Goal: Task Accomplishment & Management: Complete application form

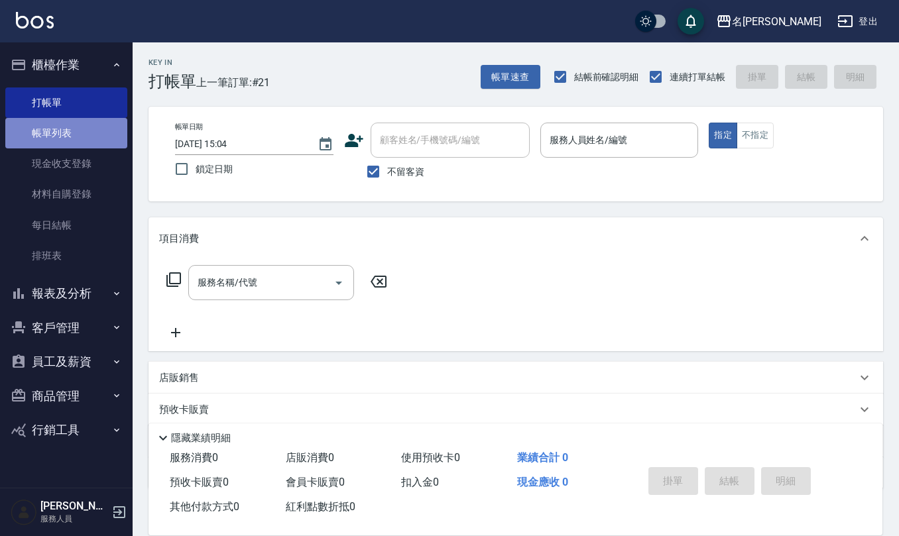
click at [80, 135] on link "帳單列表" at bounding box center [66, 133] width 122 height 31
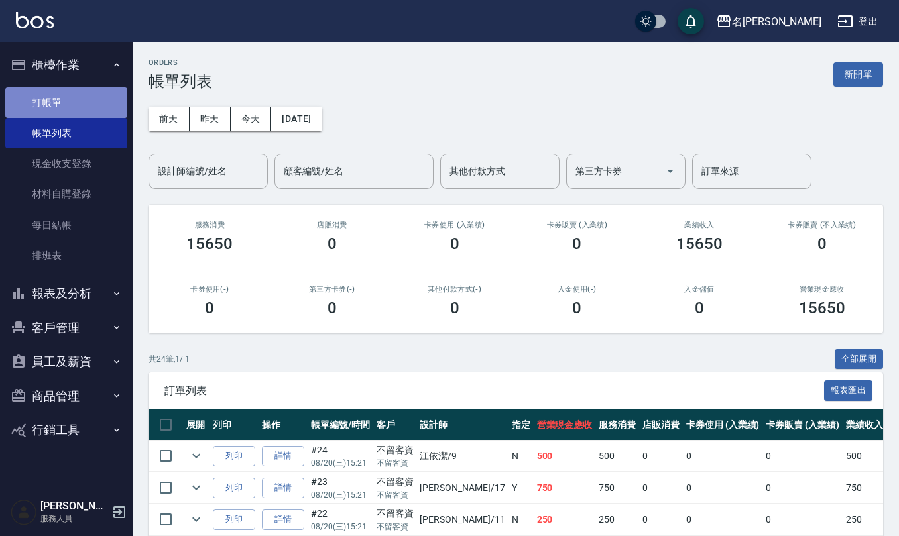
click at [97, 102] on link "打帳單" at bounding box center [66, 103] width 122 height 31
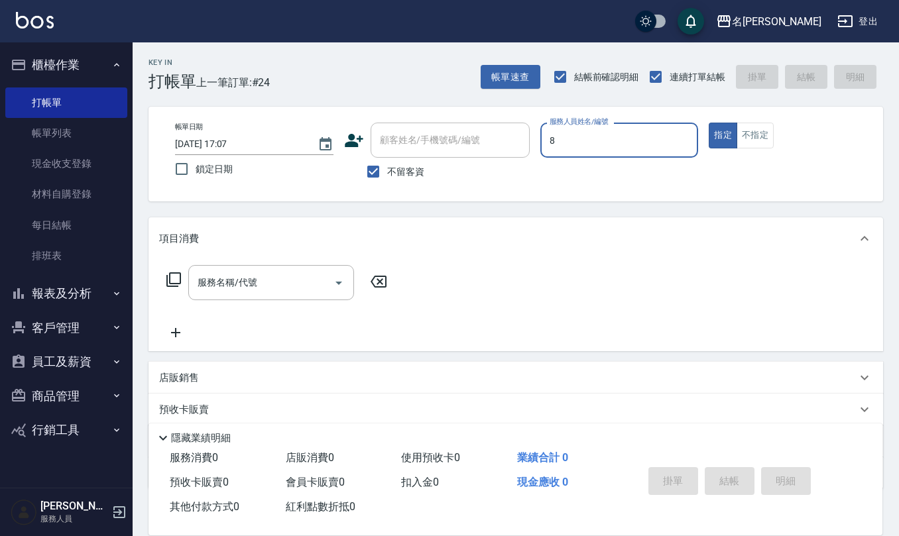
type input "[PERSON_NAME]-8"
type button "true"
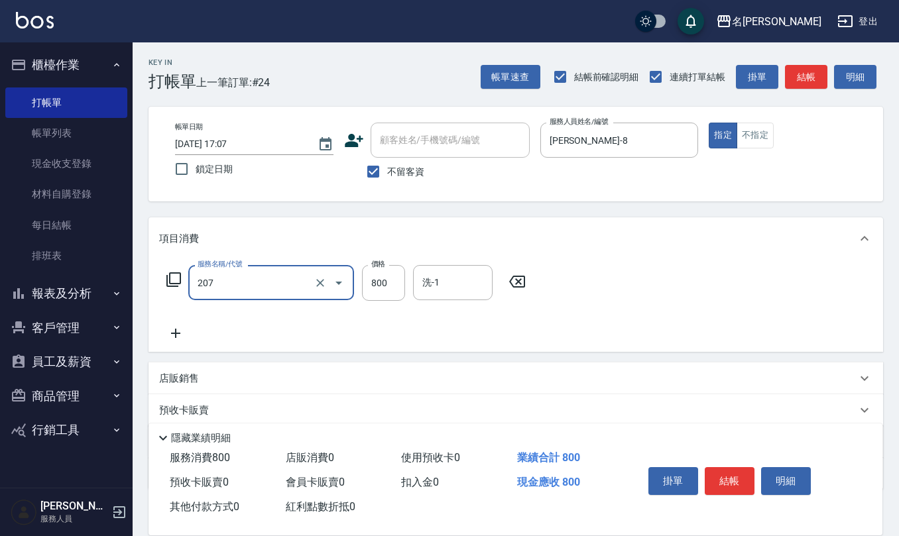
type input "清潔洗(207)"
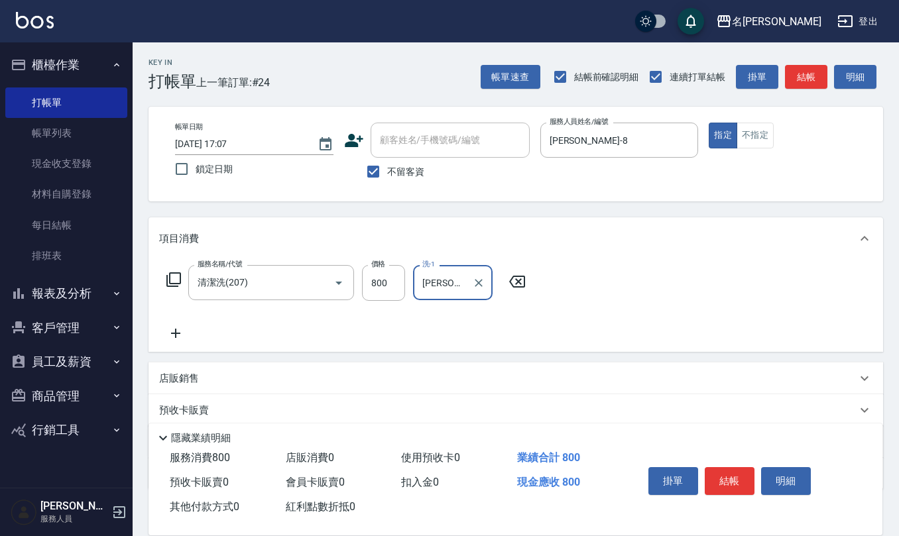
type input "[PERSON_NAME]-28"
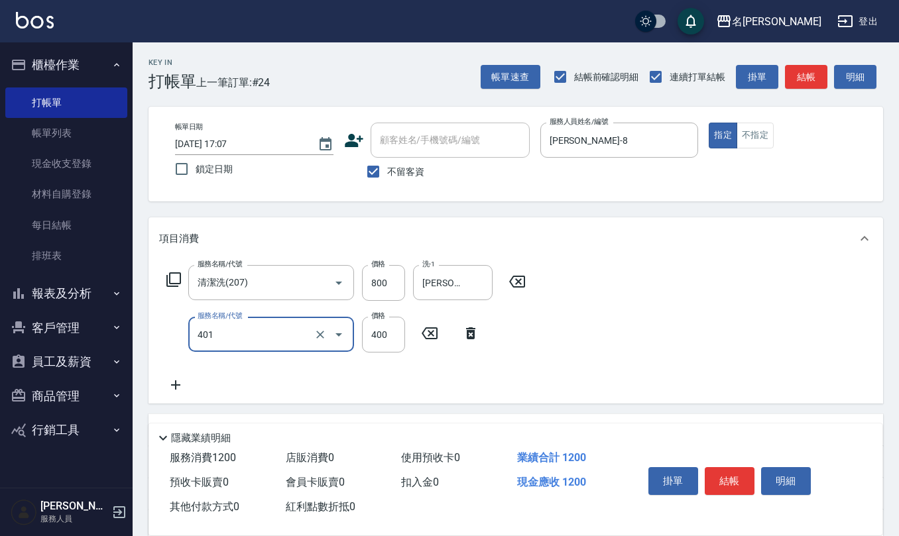
type input "剪髮(401)"
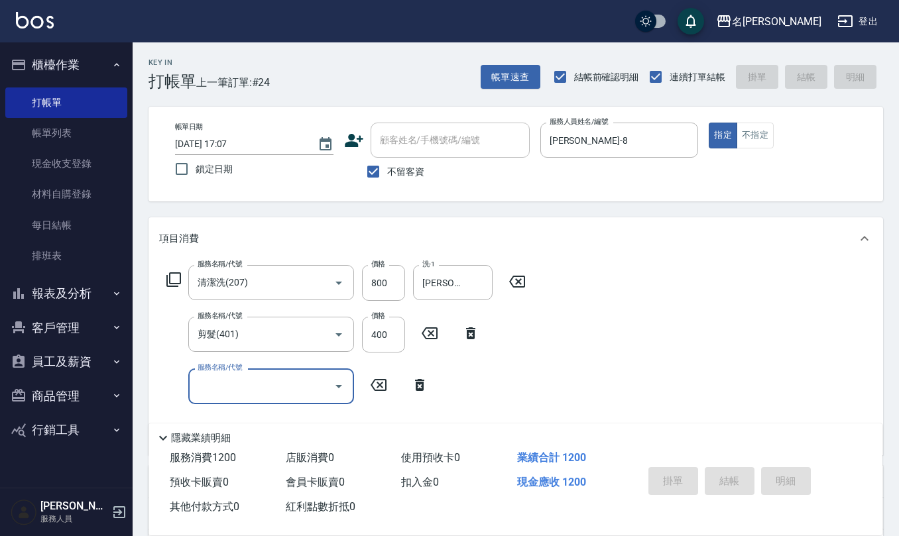
type input "[DATE] 17:08"
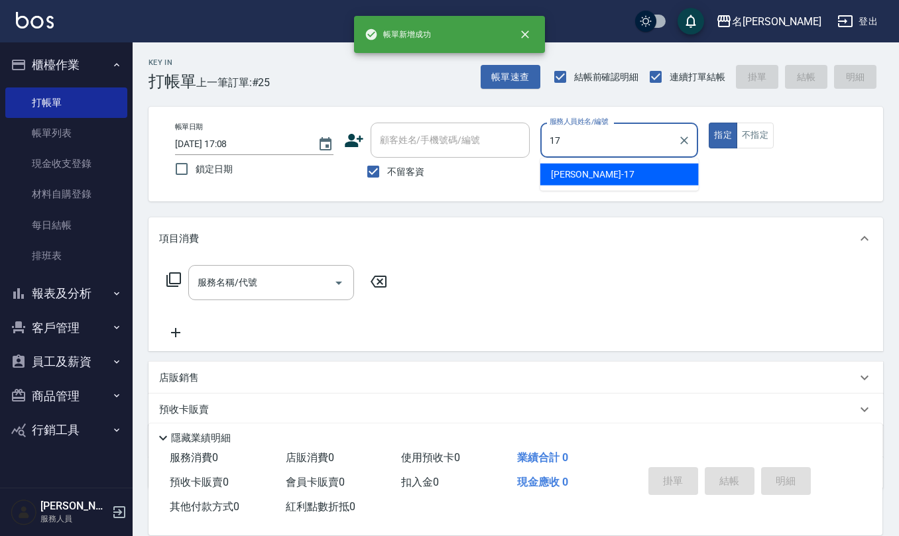
type input "[PERSON_NAME]-17"
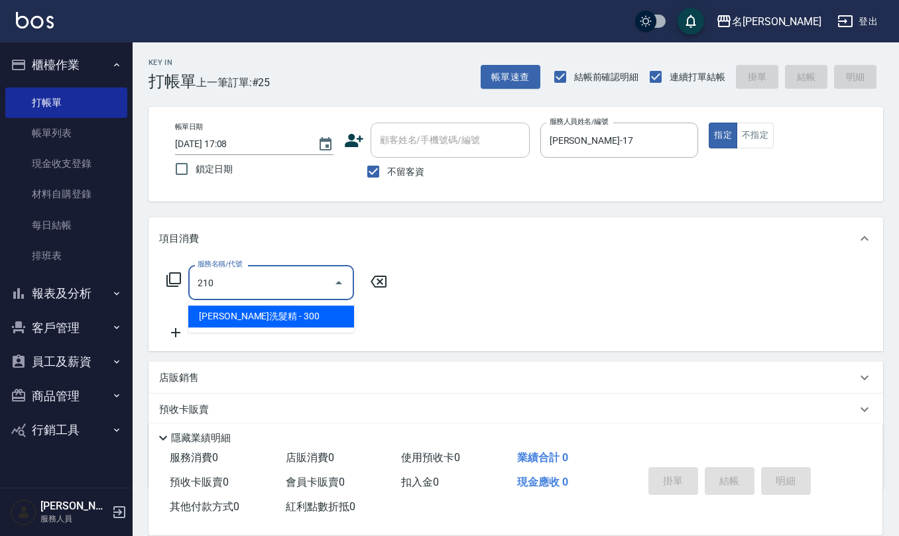
type input "歐娜洗髮精(210)"
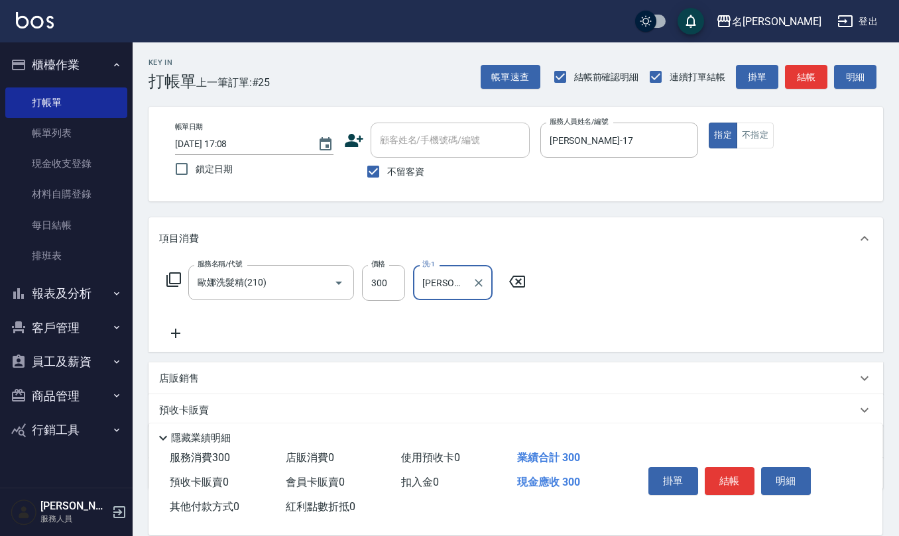
type input "[PERSON_NAME]-17"
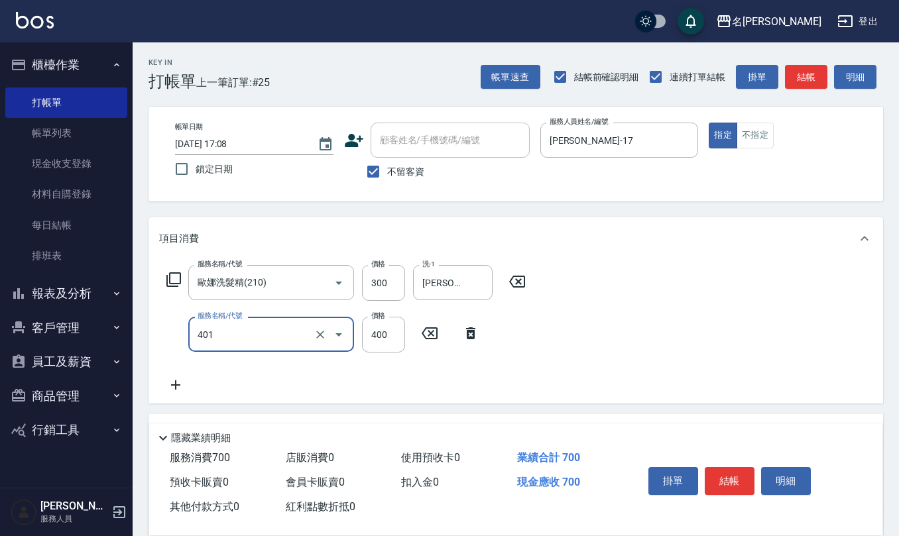
type input "剪髮(401)"
type input "450"
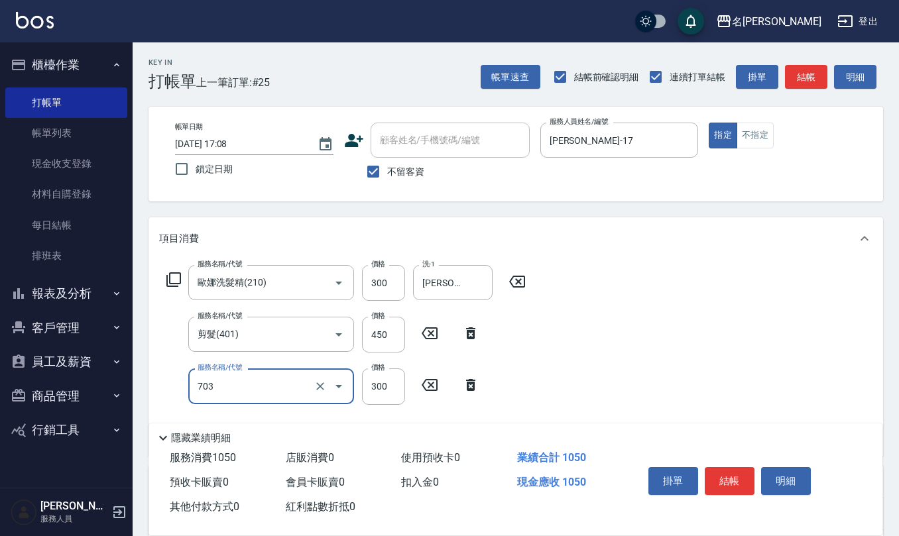
type input "(1236)設計師(703)"
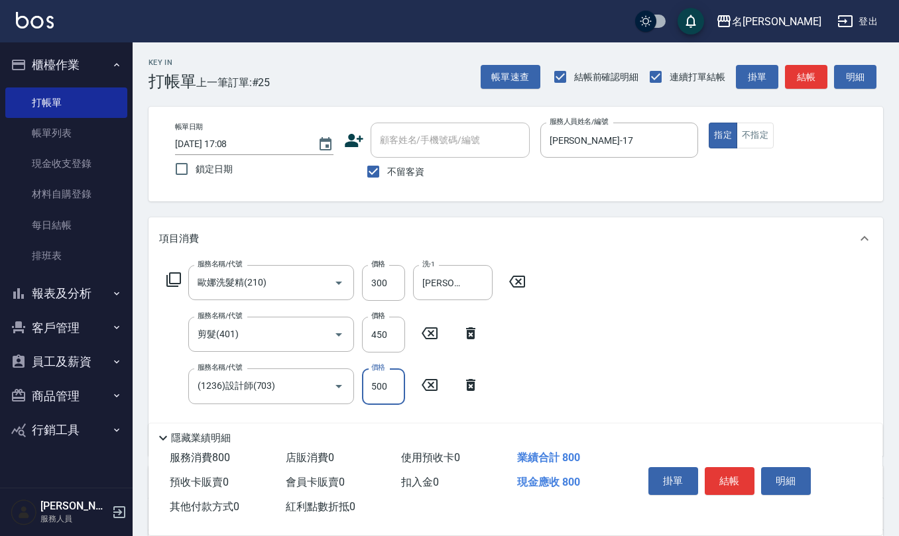
type input "500"
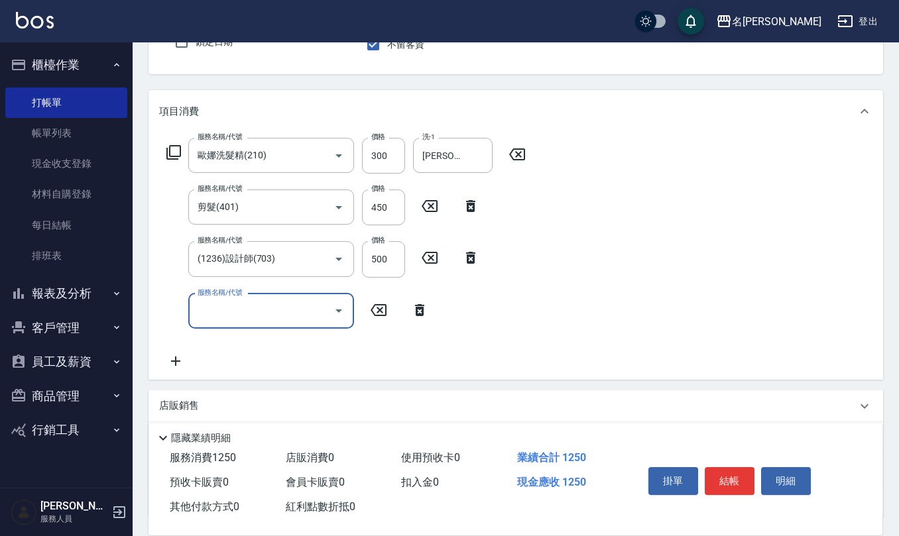
scroll to position [232, 0]
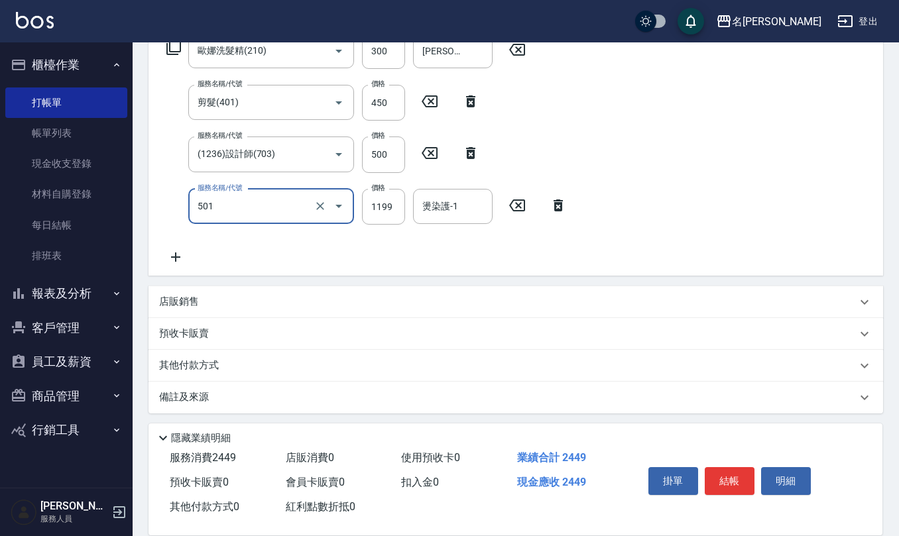
type input "染髮(501)"
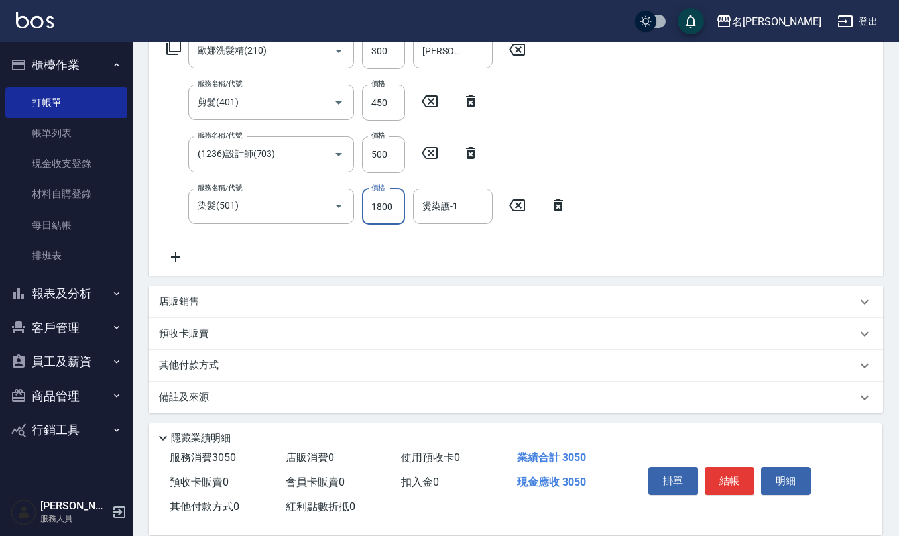
type input "1800"
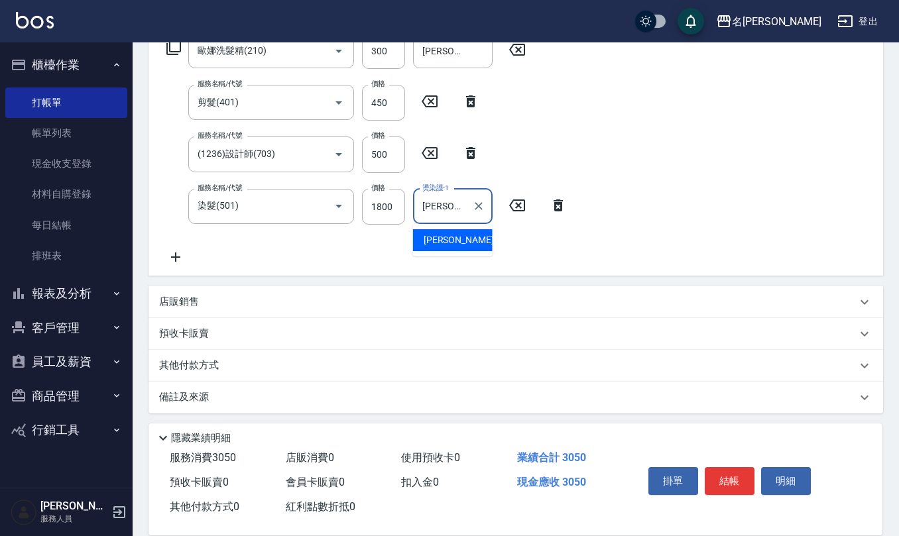
type input "[PERSON_NAME]-17"
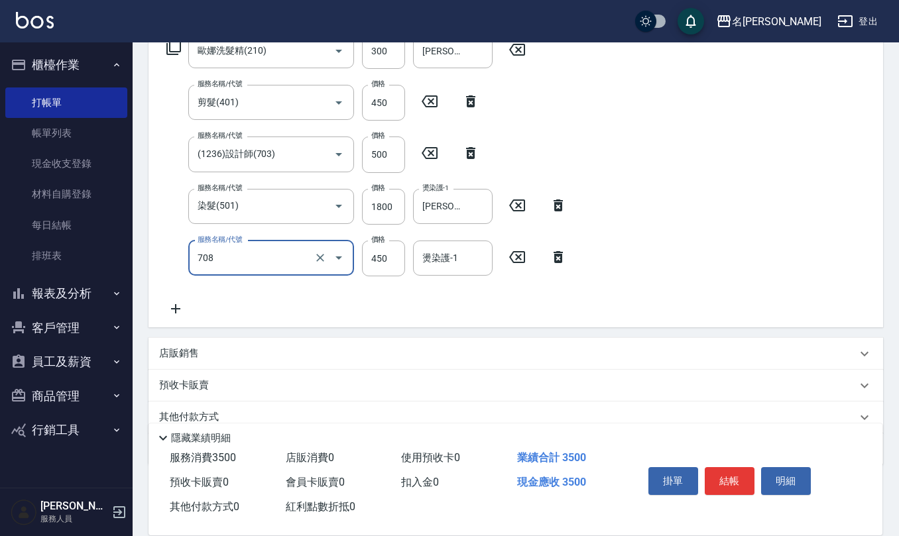
type input "松島舞鶴450(708)"
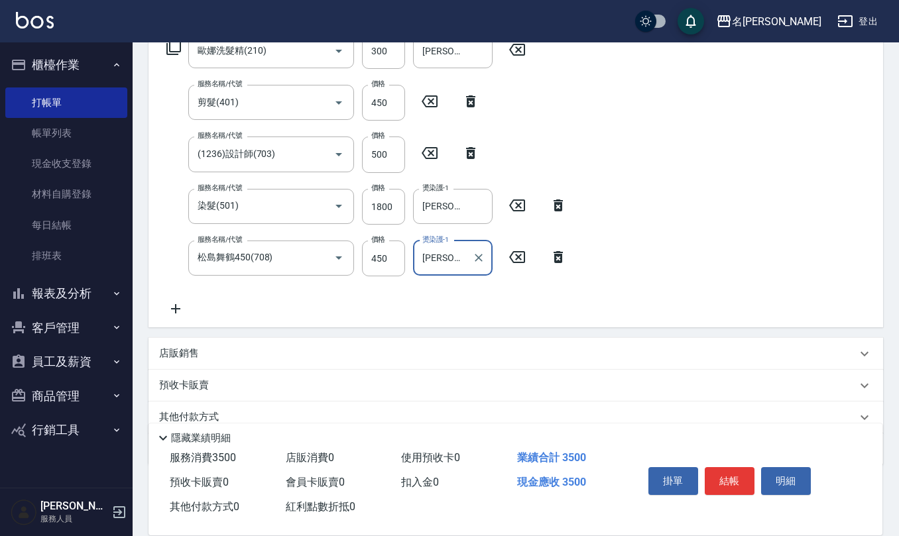
type input "[PERSON_NAME]-17"
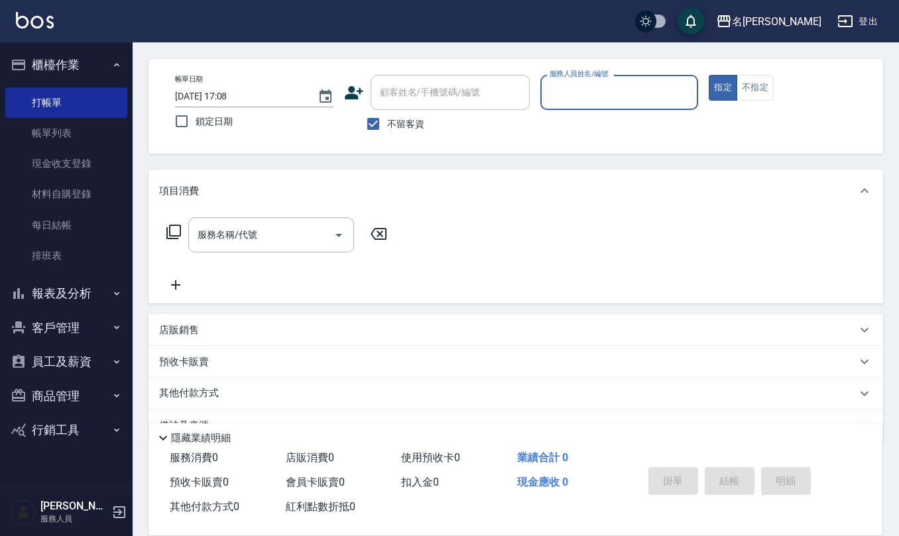
scroll to position [0, 0]
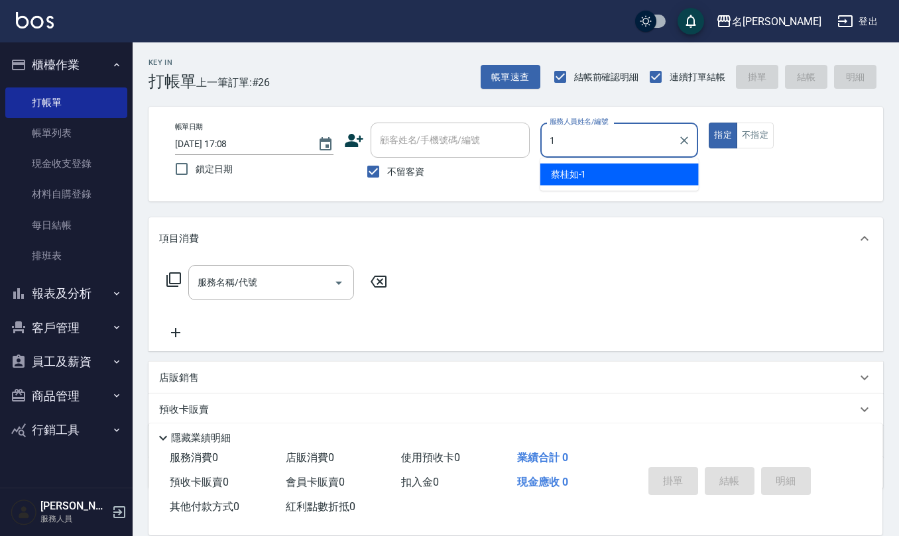
type input "[PERSON_NAME]1"
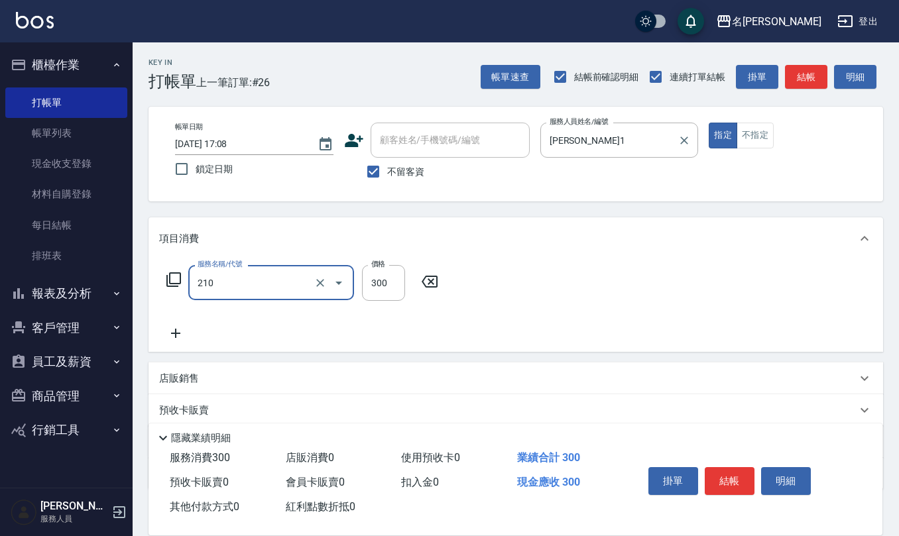
type input "歐娜洗髮精(210)"
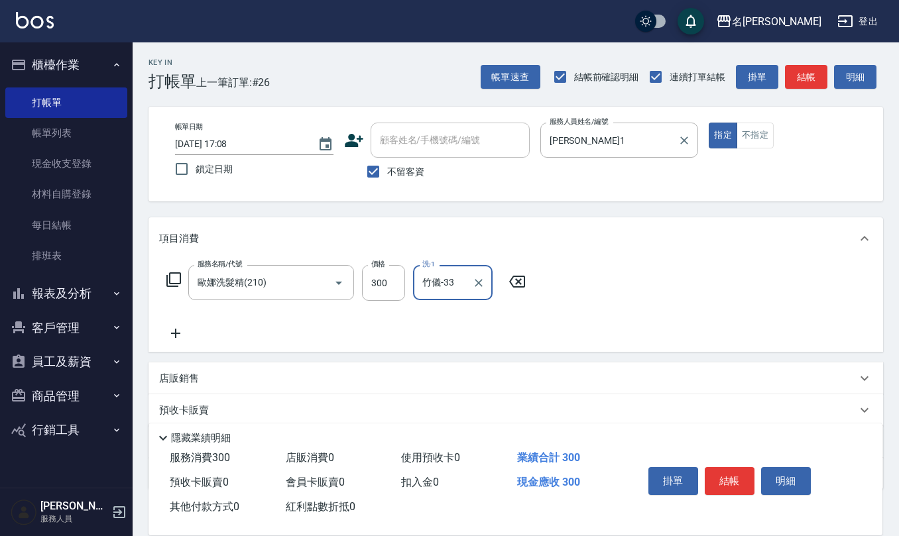
type input "竹儀-33"
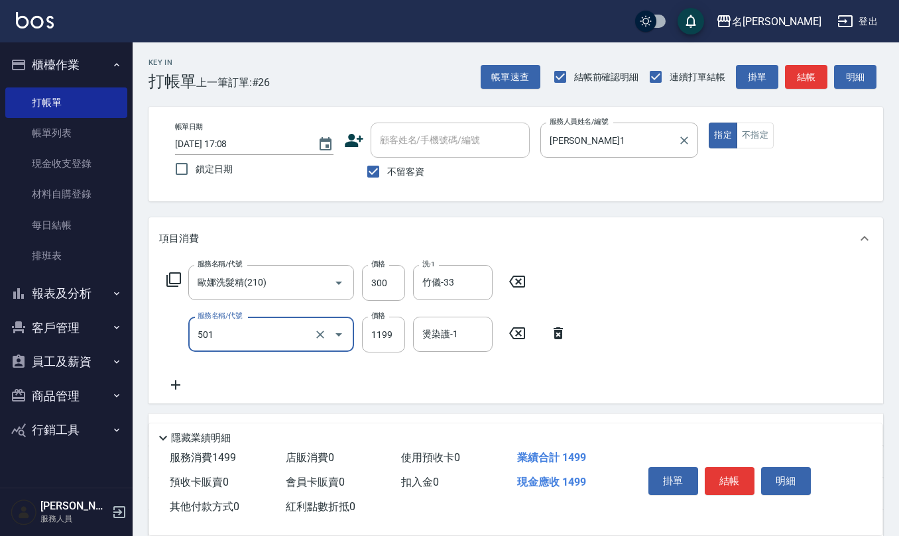
type input "染髮(501)"
type input "2400"
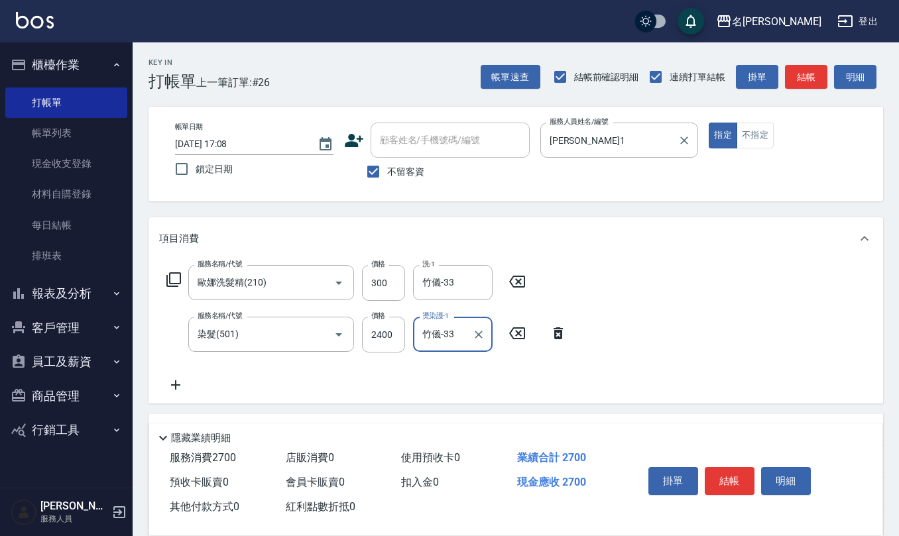
type input "竹儀-33"
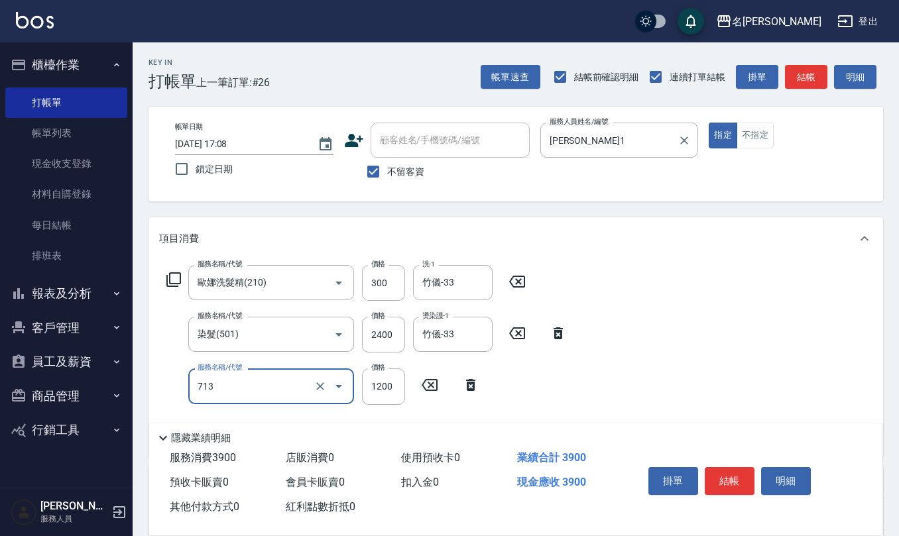
type input "水樣結構式1200(713)"
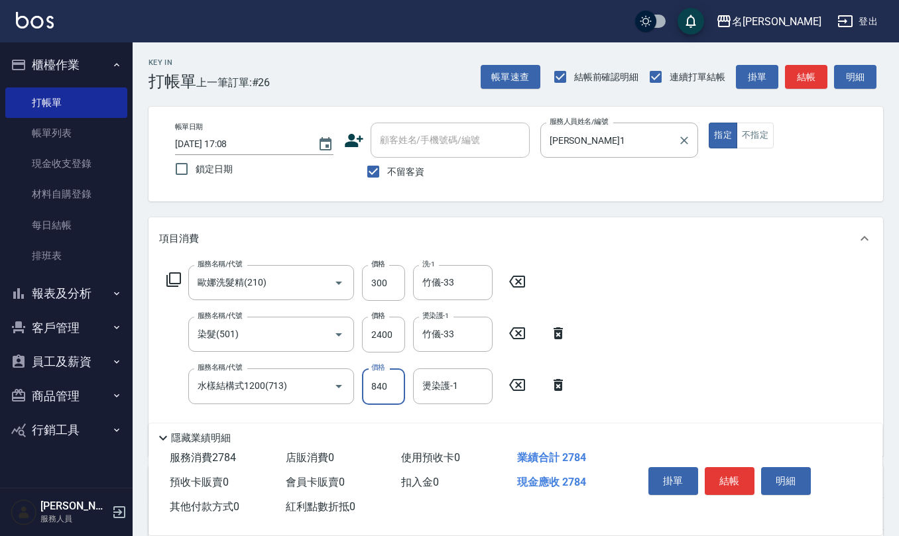
type input "840"
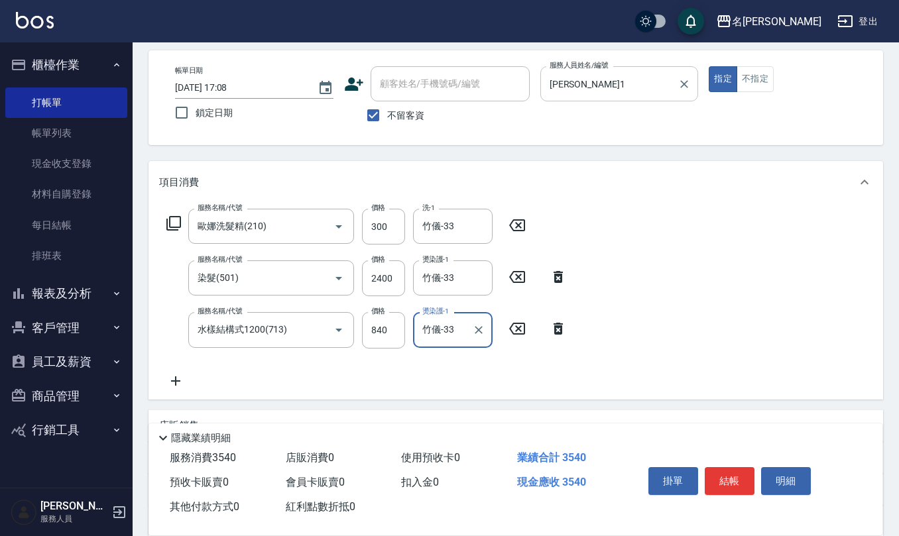
scroll to position [88, 0]
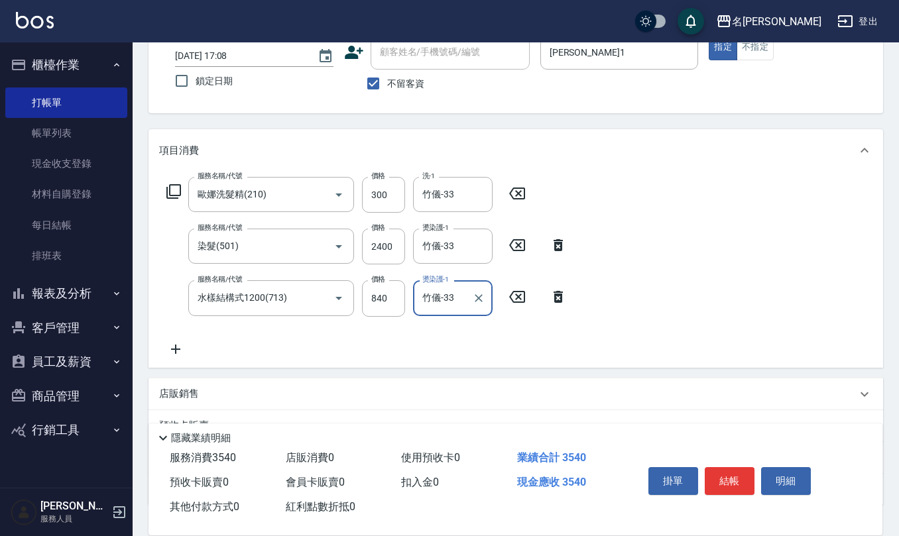
type input "竹儀-33"
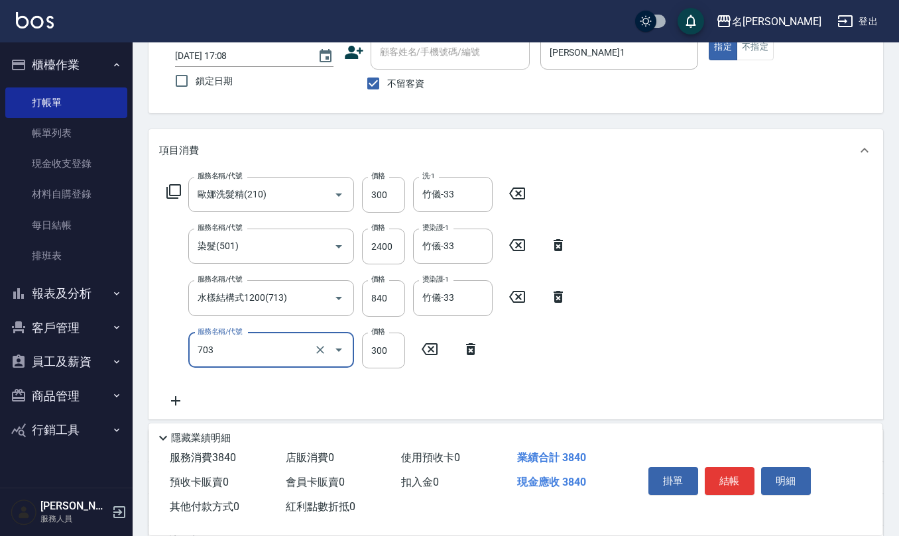
type input "(1236)設計師(703)"
type input "500"
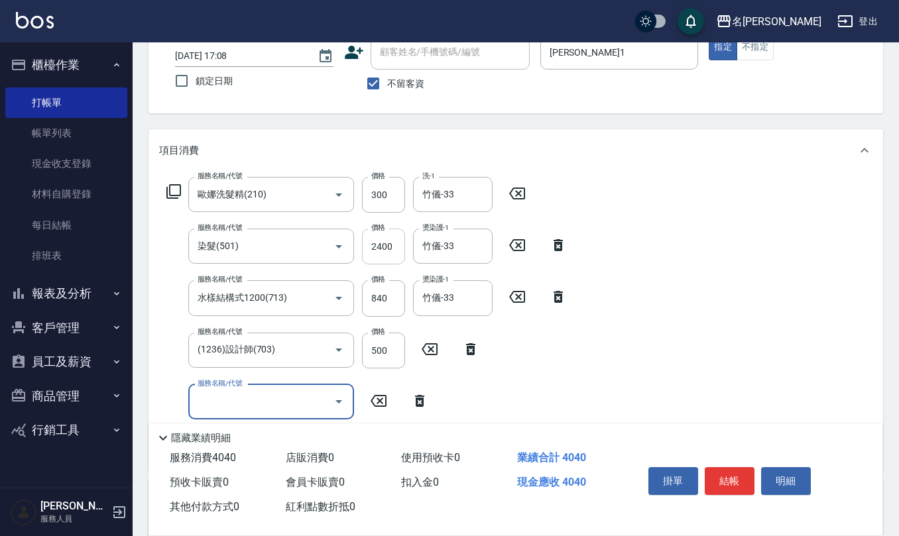
click at [402, 240] on input "2400" at bounding box center [383, 247] width 43 height 36
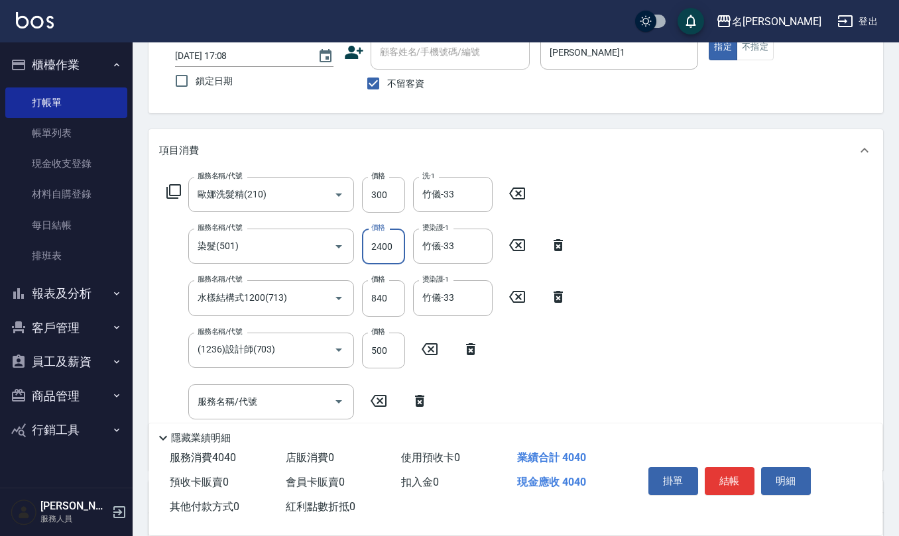
click at [394, 240] on input "2400" at bounding box center [383, 247] width 43 height 36
type input "2420"
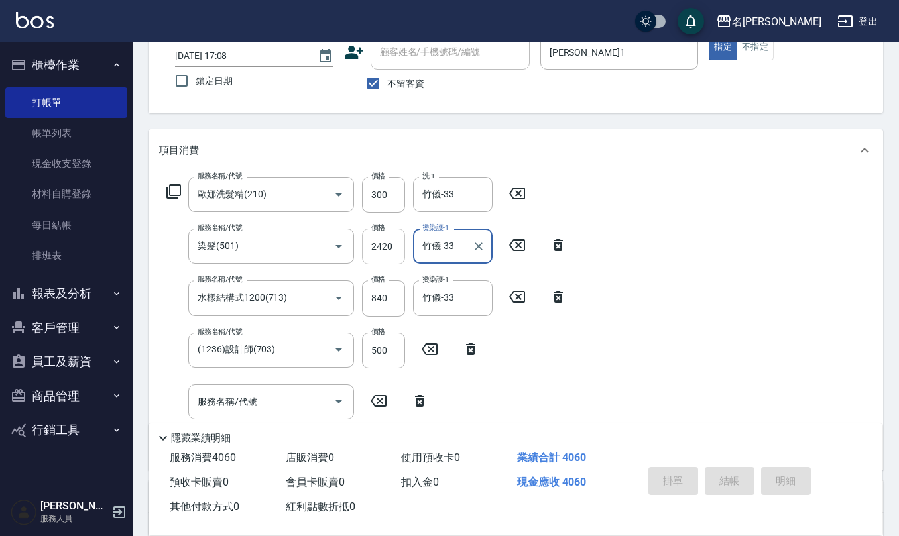
type input "[DATE] 17:09"
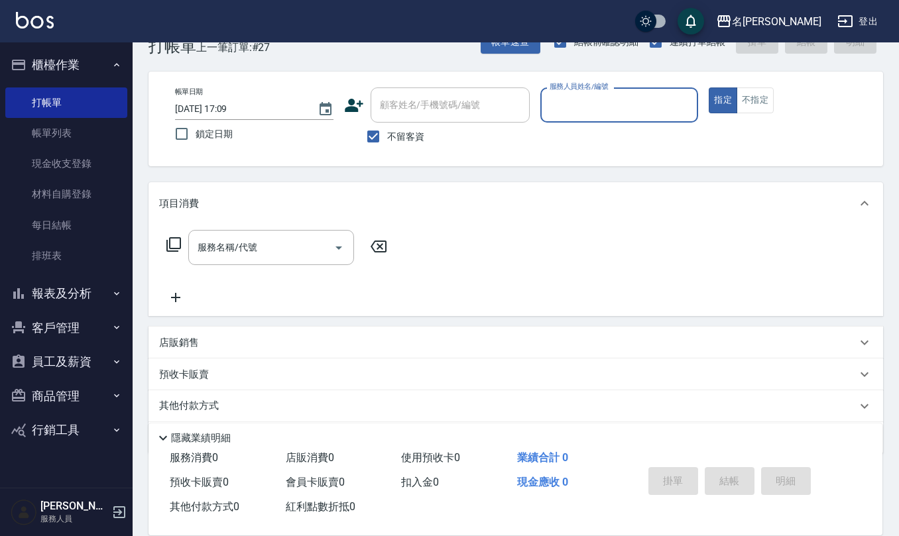
scroll to position [0, 0]
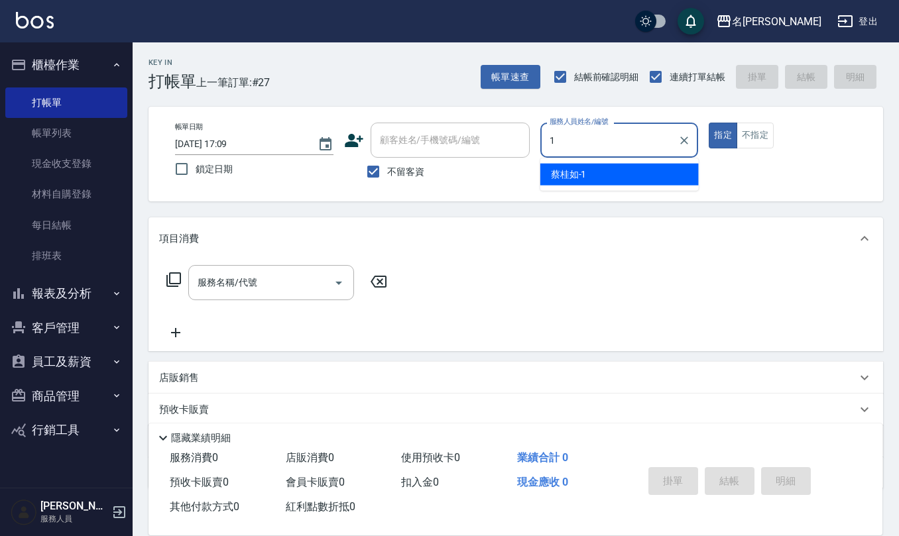
type input "[PERSON_NAME]1"
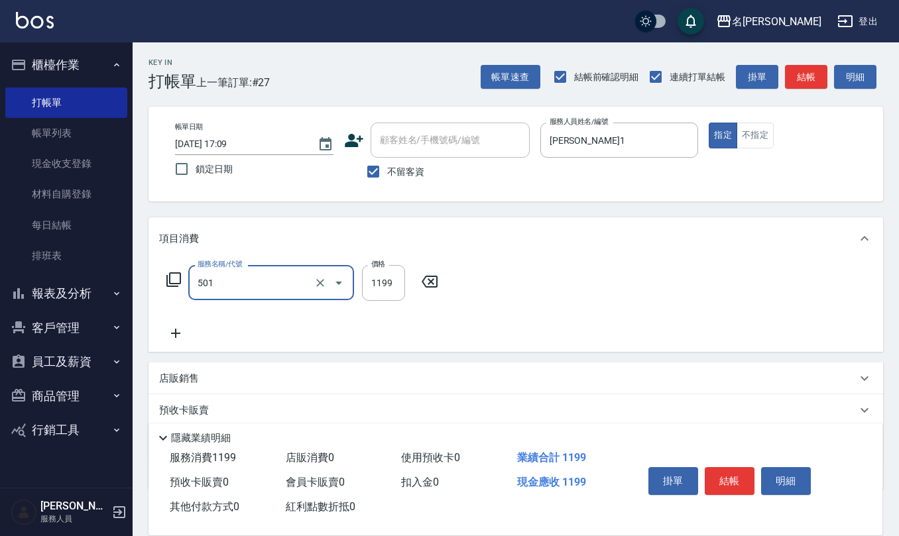
type input "染髮(501)"
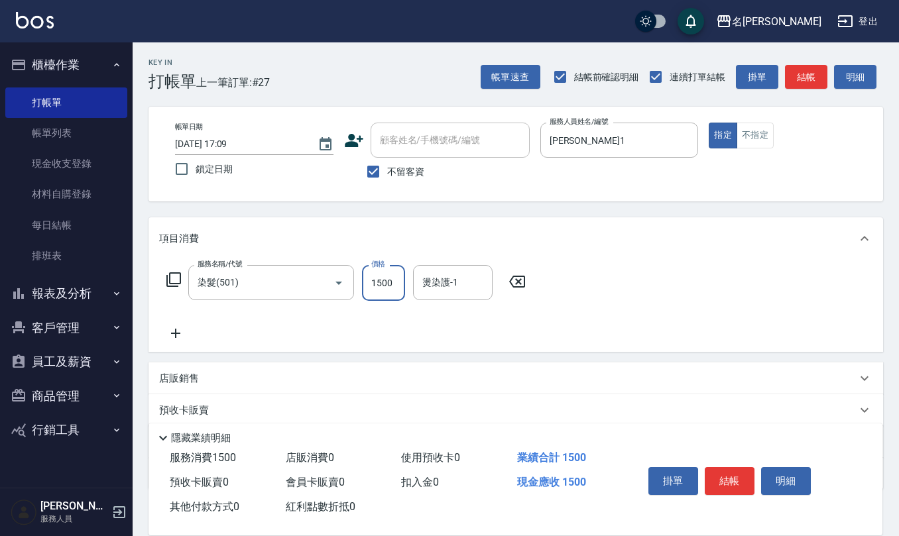
type input "1500"
type input "[PERSON_NAME]-20"
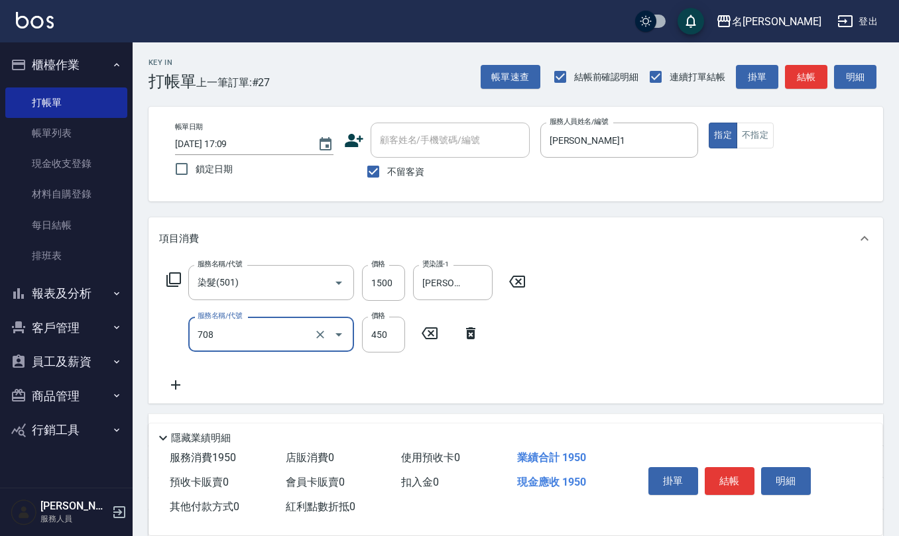
type input "松島舞鶴450(708)"
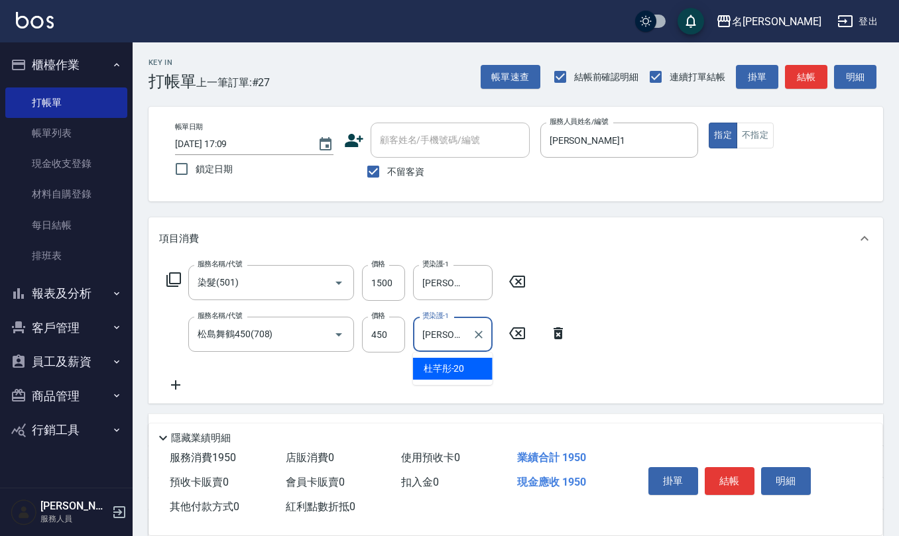
type input "[PERSON_NAME]-20"
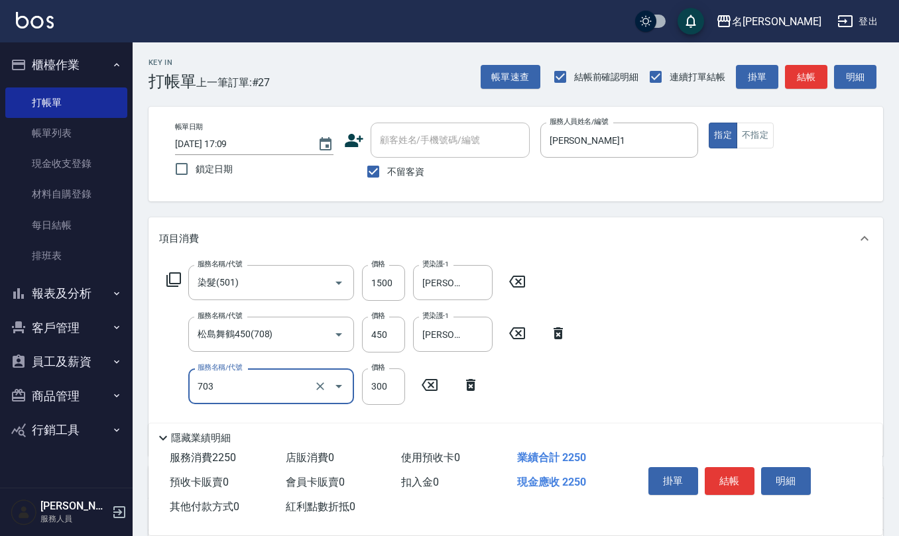
type input "(1236)設計師(703)"
type input "500"
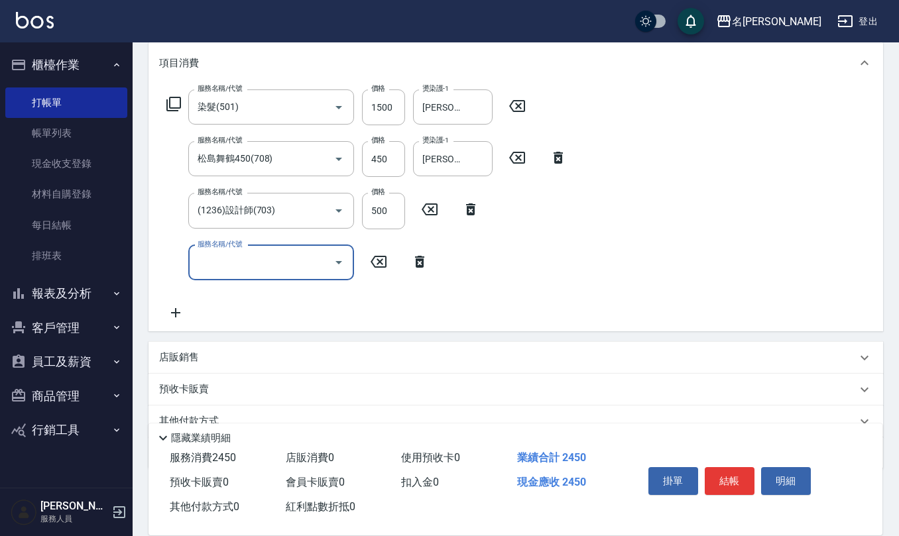
scroll to position [176, 0]
type input "效能離子燙1500(308)"
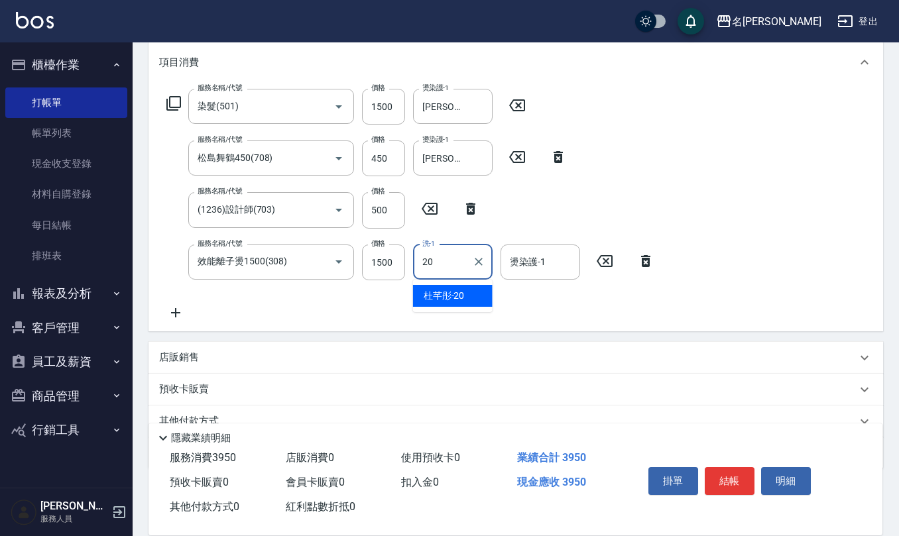
type input "[PERSON_NAME]-20"
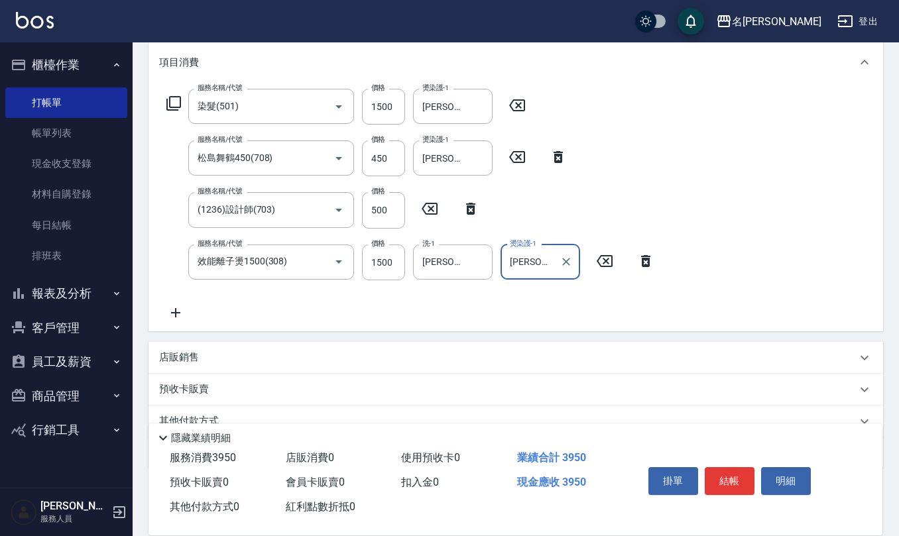
type input "[PERSON_NAME]-20"
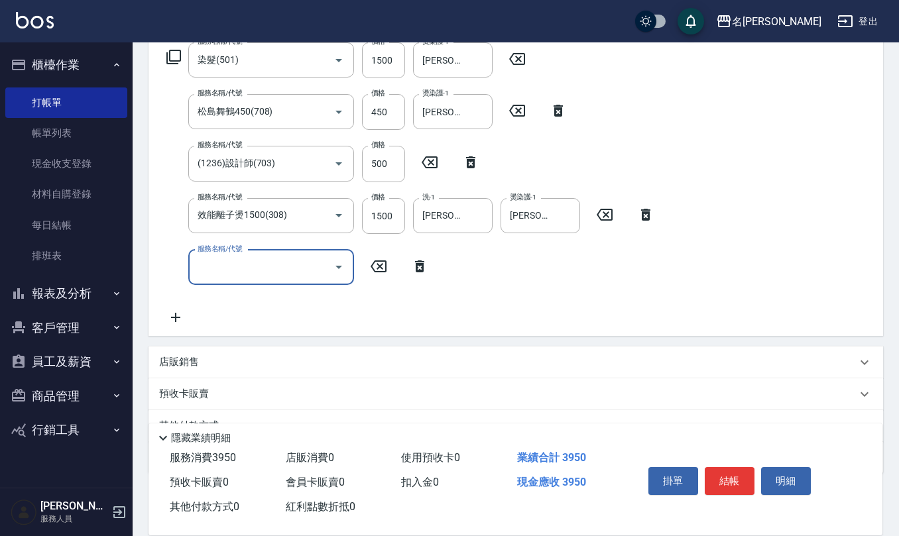
scroll to position [265, 0]
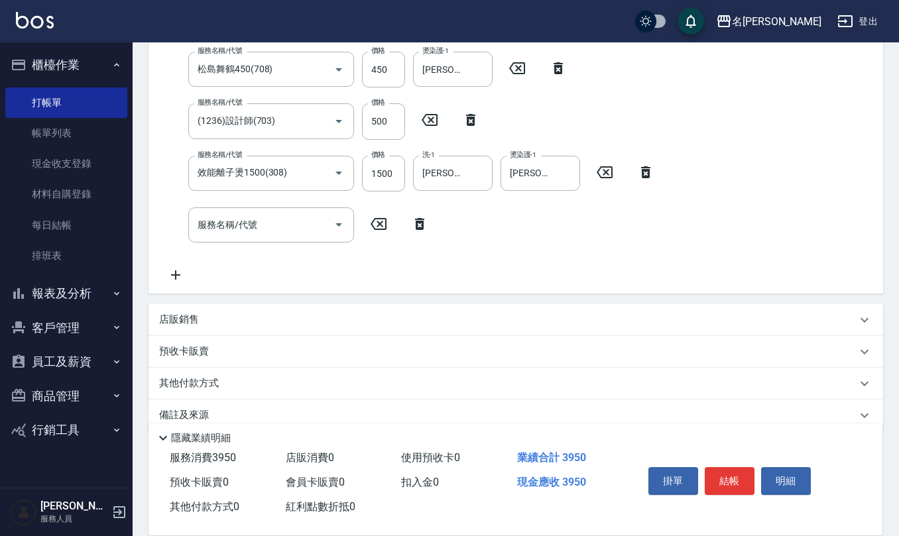
click at [271, 314] on div "店販銷售" at bounding box center [508, 320] width 698 height 14
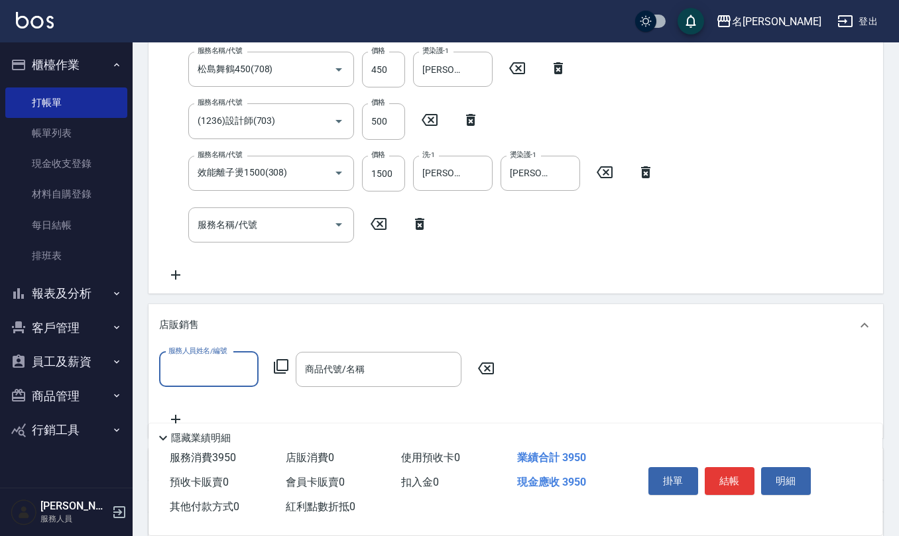
scroll to position [0, 0]
type input "[PERSON_NAME]1"
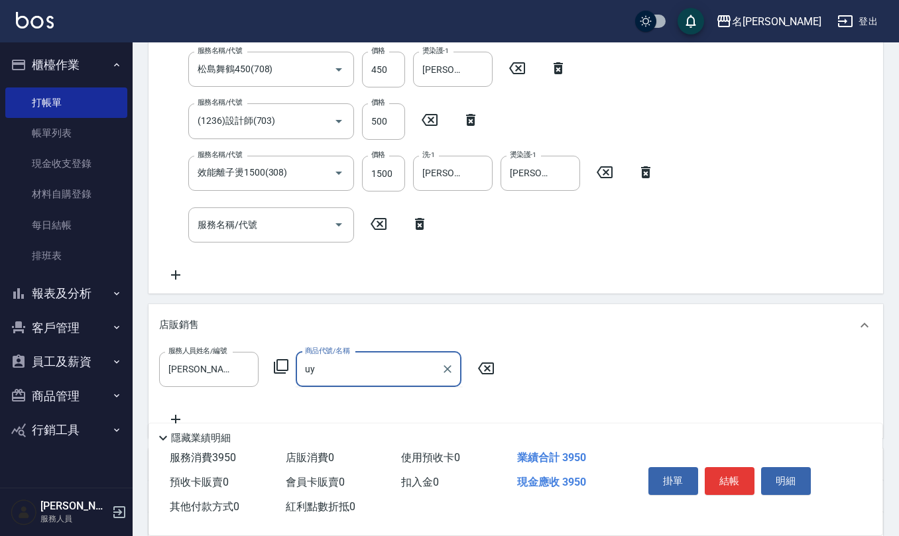
type input "u"
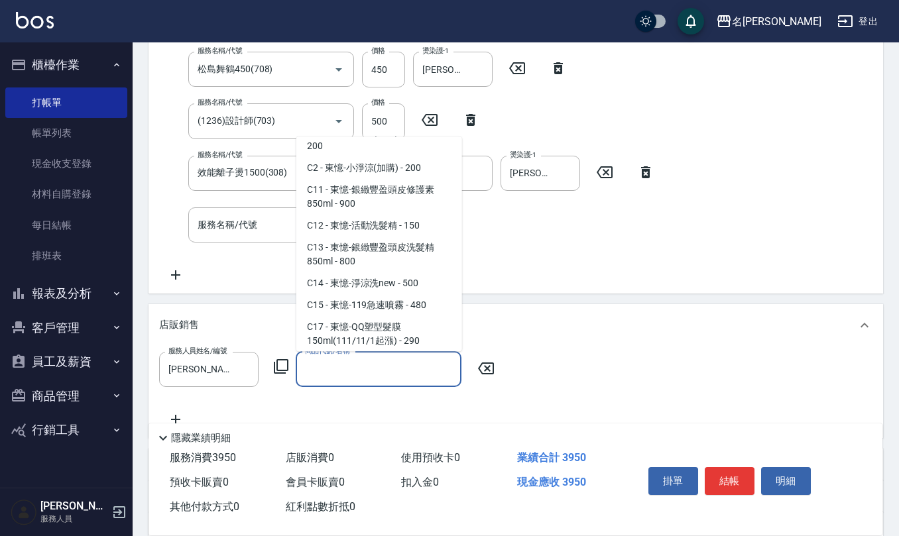
scroll to position [258, 0]
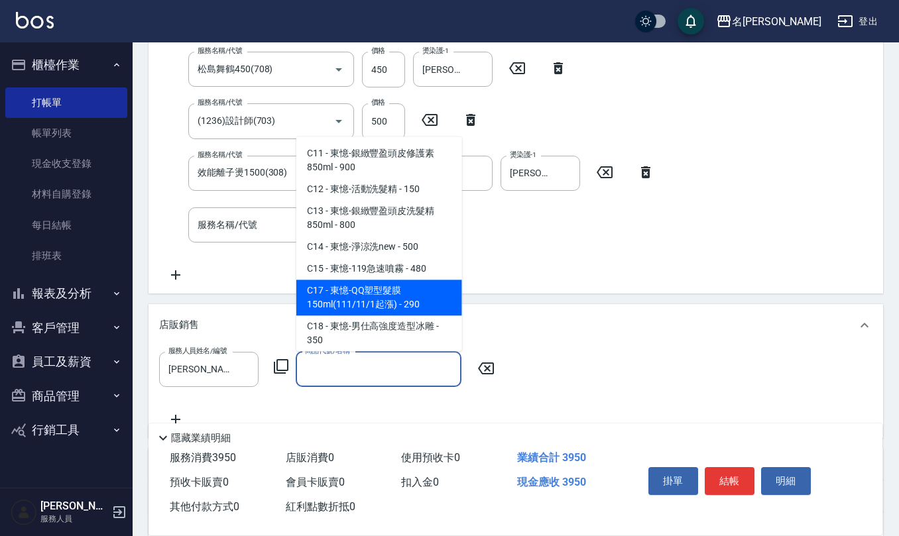
type input "東憶-QQ塑型髮膜150ml(111/11/1起漲)"
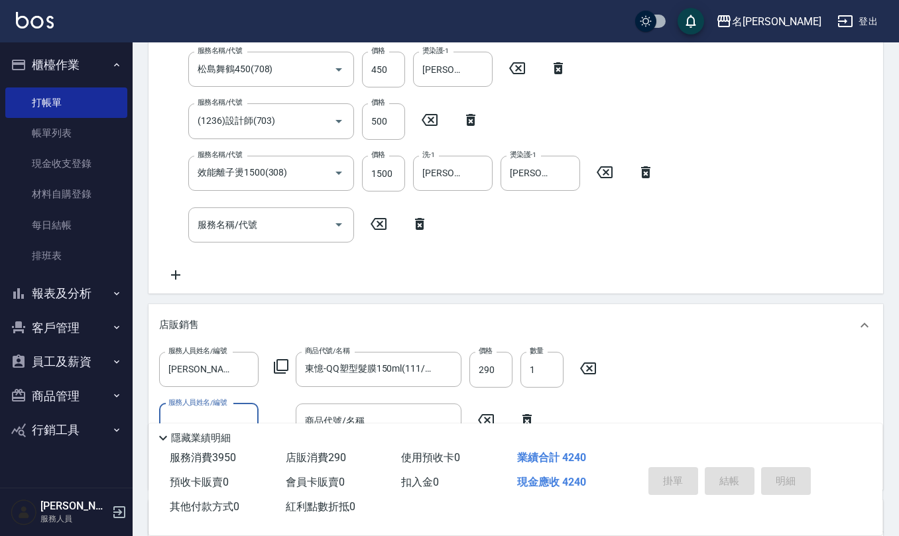
type input "[DATE] 17:10"
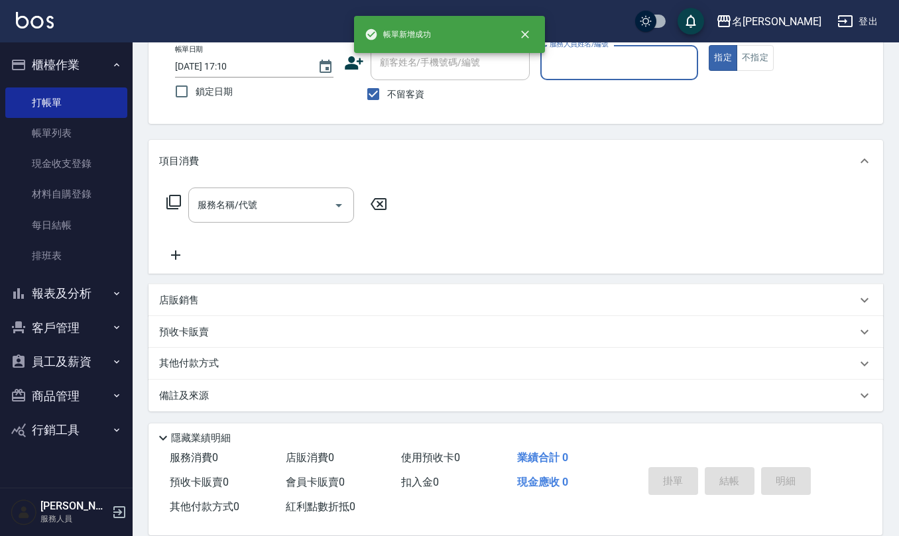
scroll to position [0, 0]
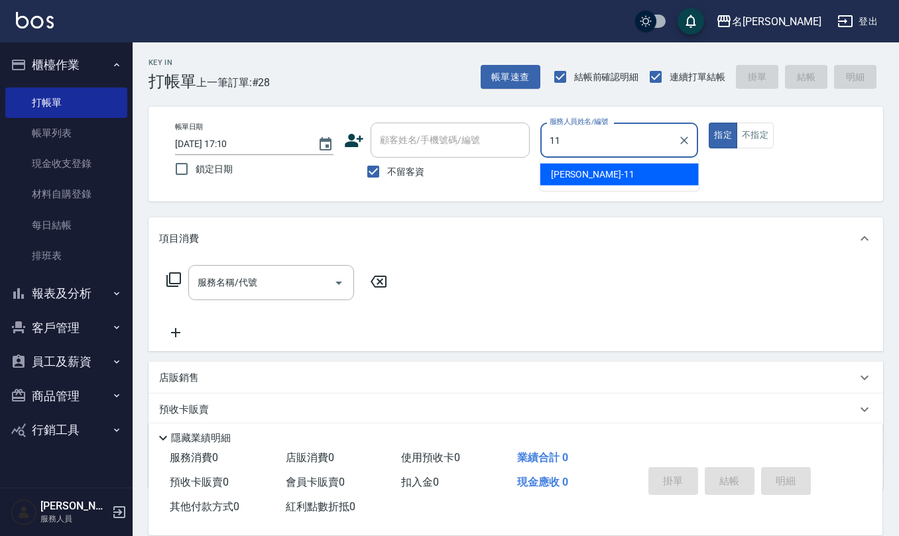
type input "[PERSON_NAME]橙-11"
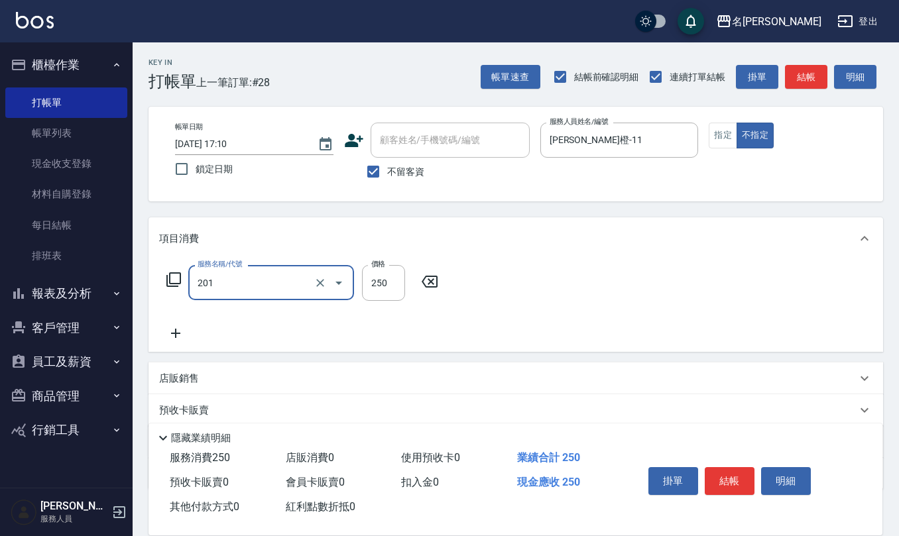
type input "洗髮(201)"
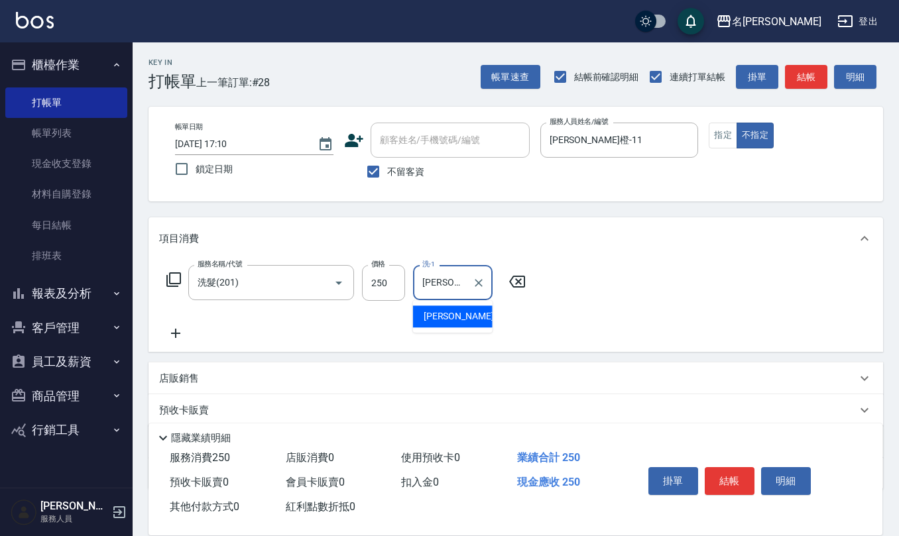
type input "[PERSON_NAME]橙-11"
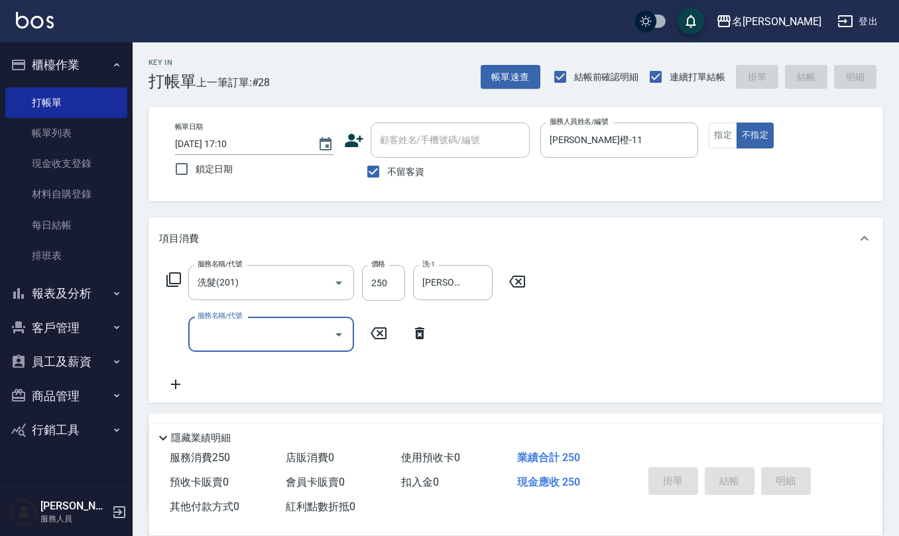
type input "[DATE] 17:11"
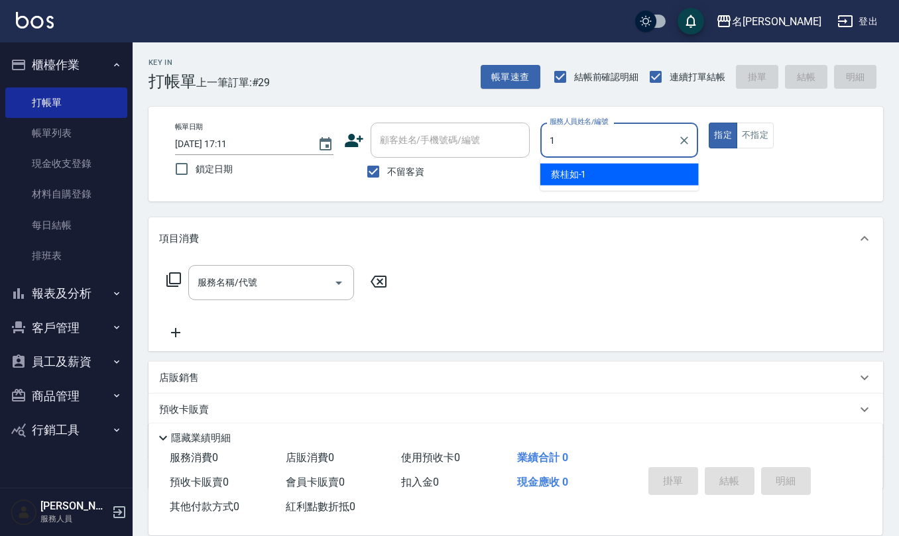
type input "[PERSON_NAME]1"
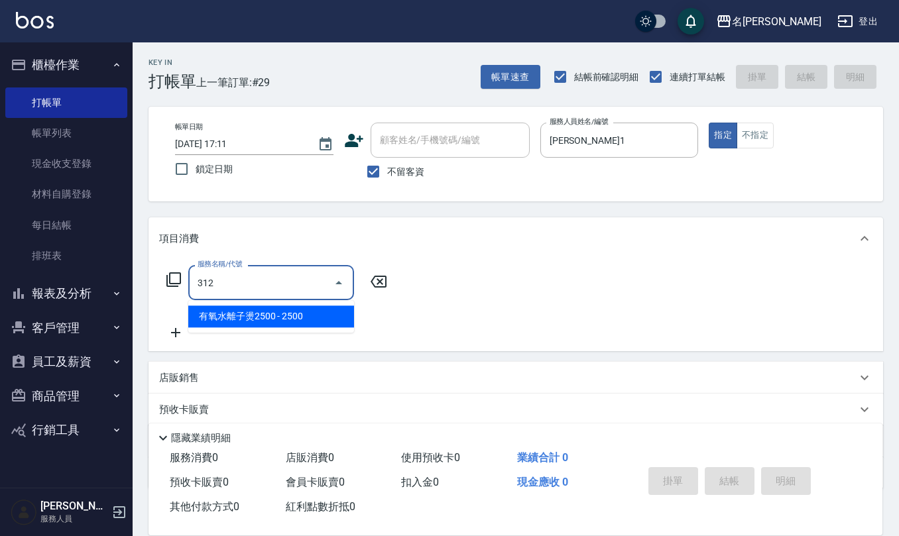
type input "有氧水離子燙2500(312)"
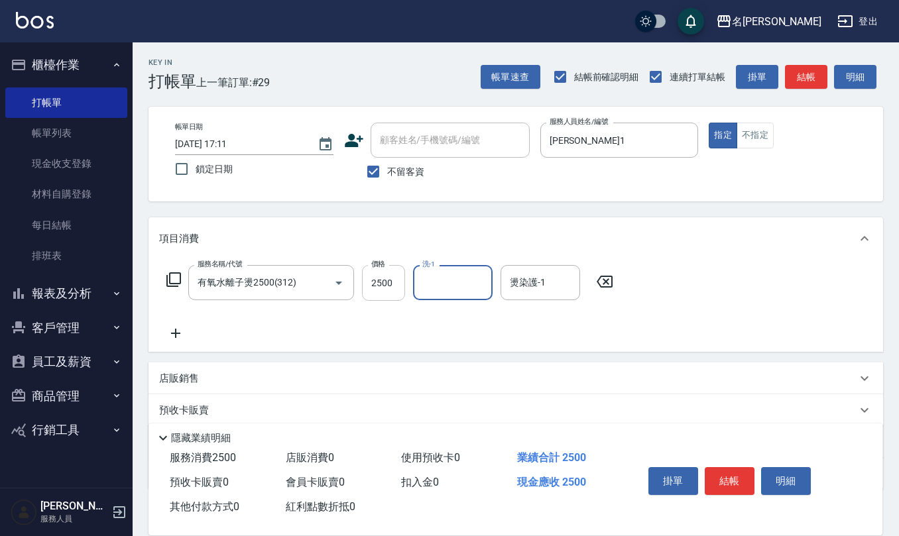
click at [375, 285] on input "2500" at bounding box center [383, 283] width 43 height 36
type input "2125"
type input "[PERSON_NAME]-20"
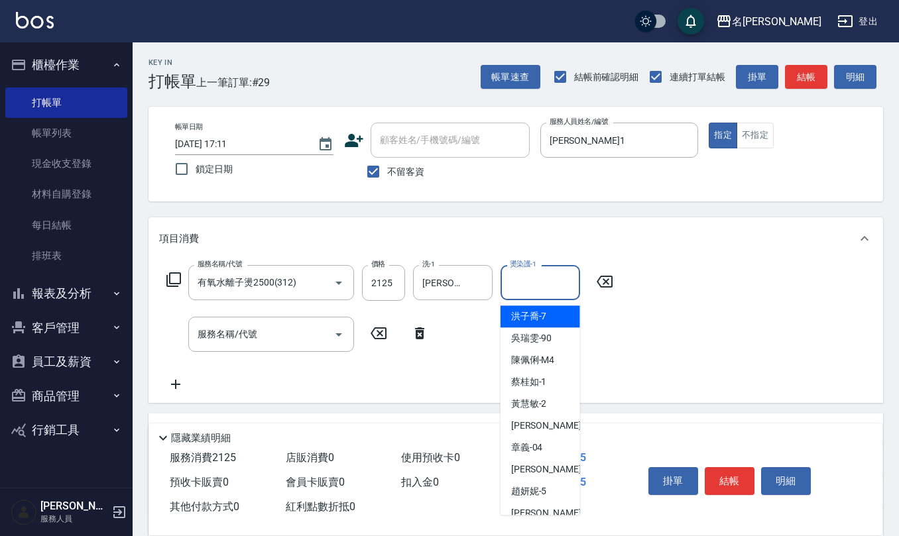
click at [483, 271] on div "燙染護-1 燙染護-1" at bounding box center [541, 282] width 80 height 35
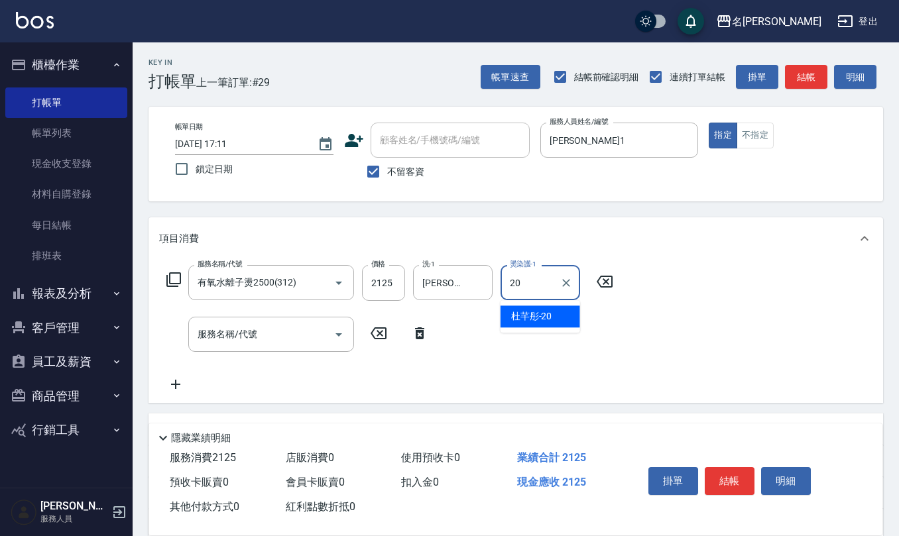
type input "[PERSON_NAME]-20"
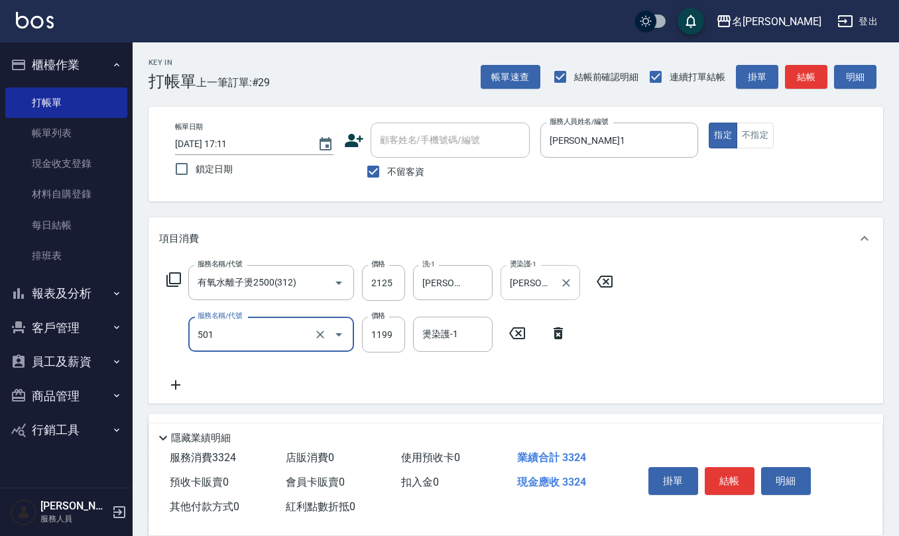
type input "染髮(501)"
type input "2675"
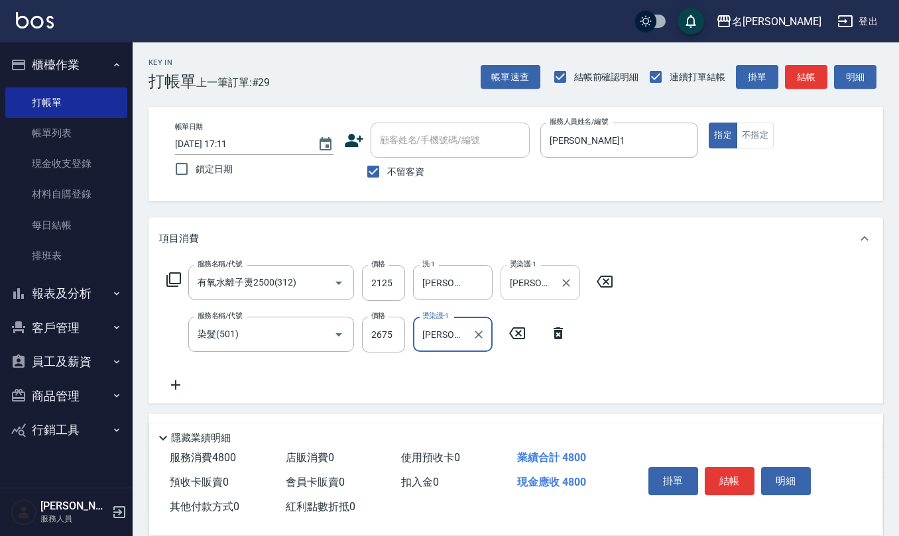
type input "[PERSON_NAME]-20"
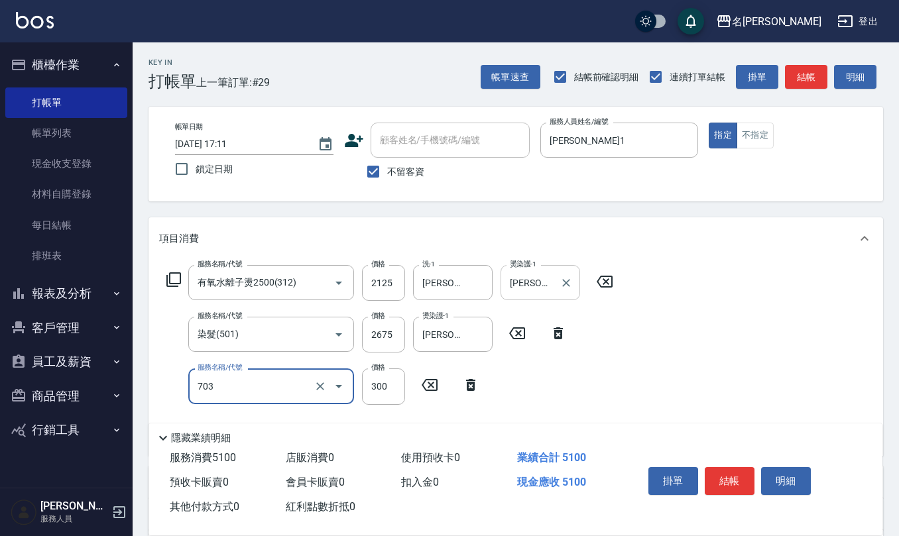
type input "(1236)設計師(703)"
type input "500"
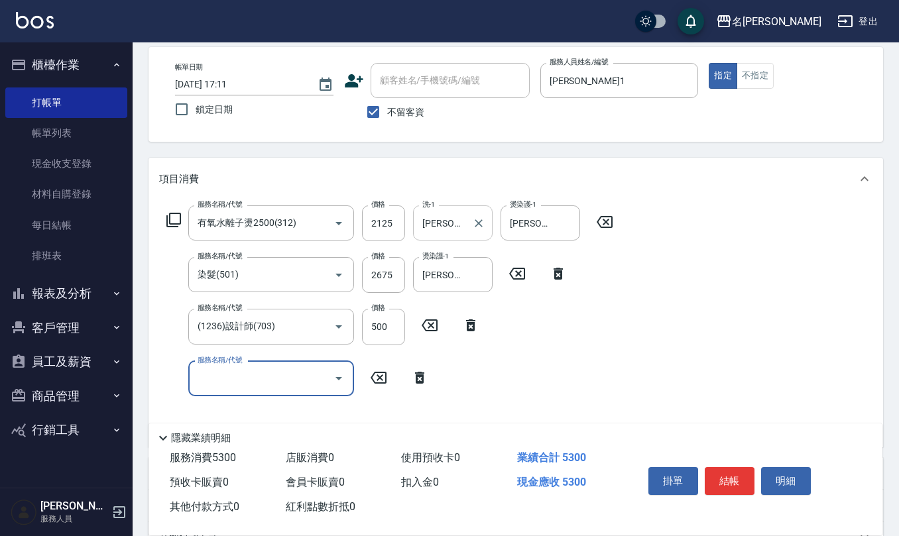
scroll to position [88, 0]
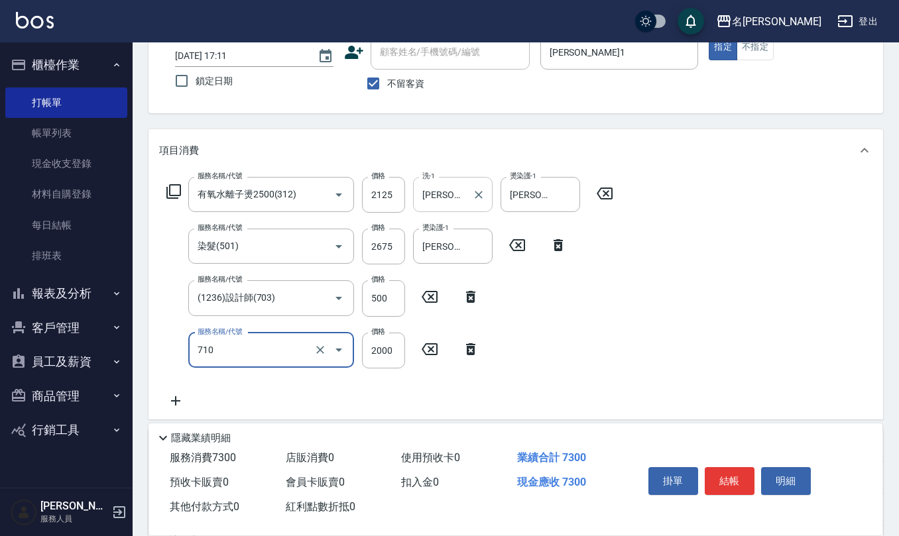
type input "髮善4段護髮2000(710)"
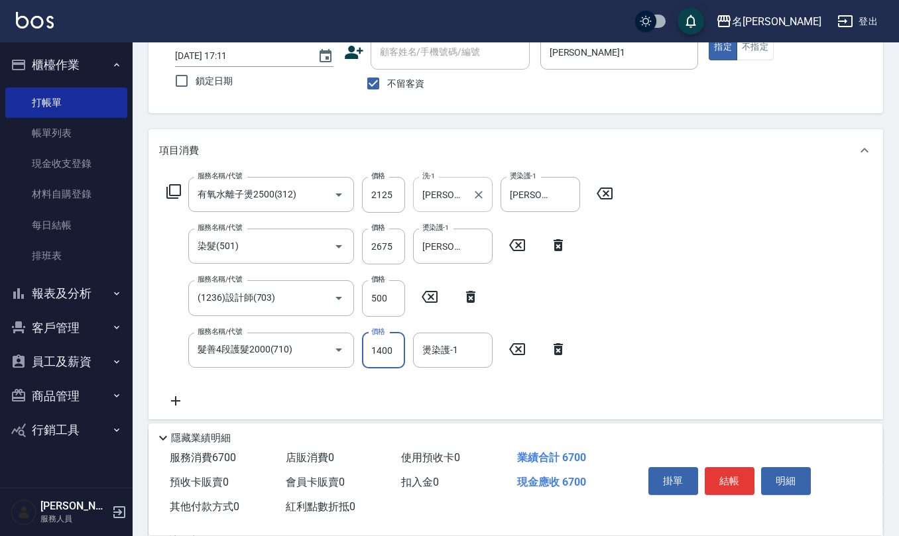
type input "1400"
type input "[PERSON_NAME]-20"
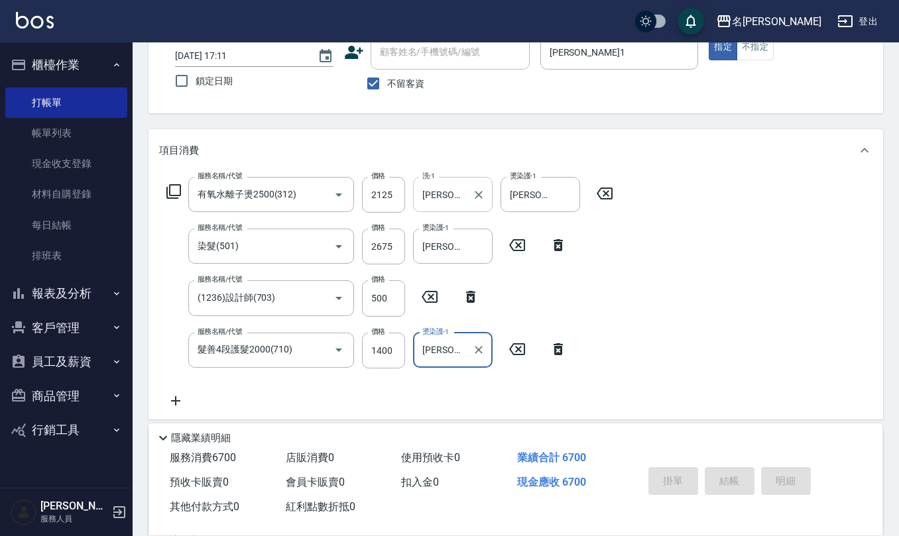
type input "[DATE] 17:12"
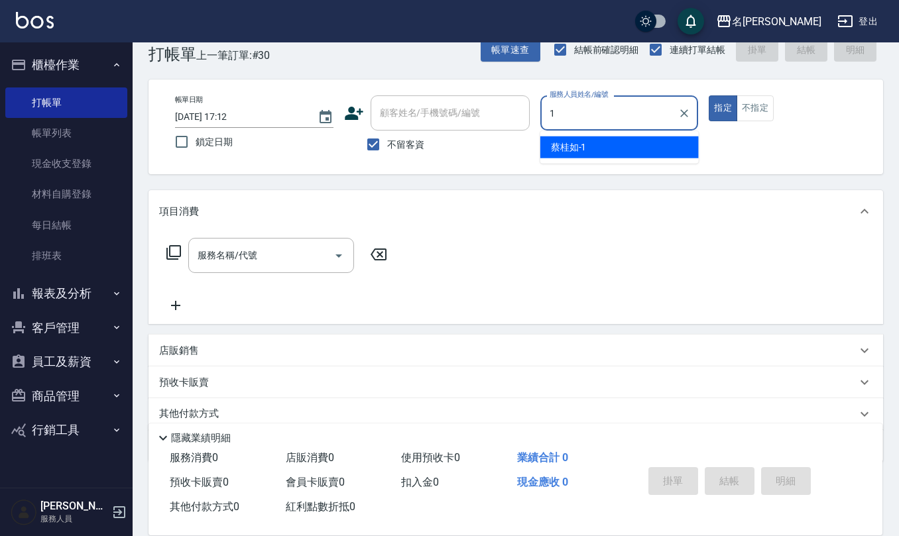
scroll to position [0, 0]
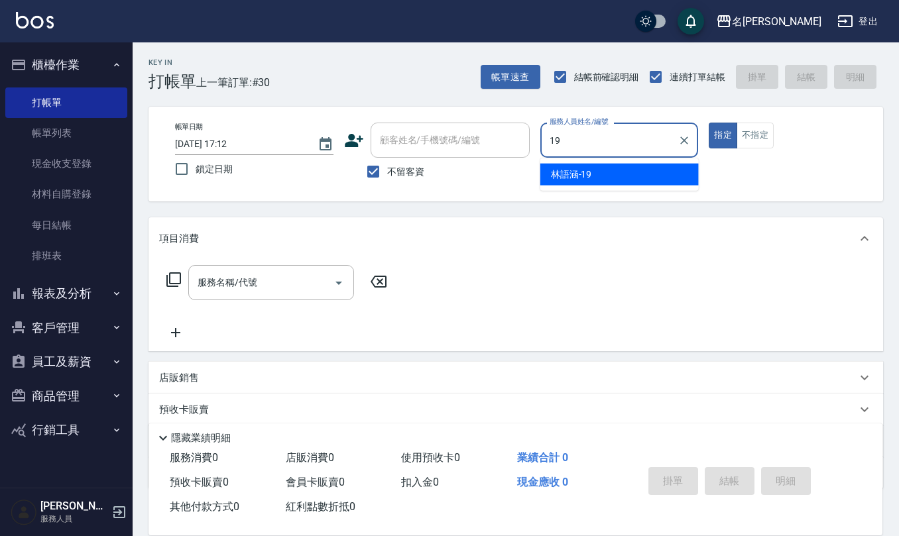
type input "[PERSON_NAME]-19"
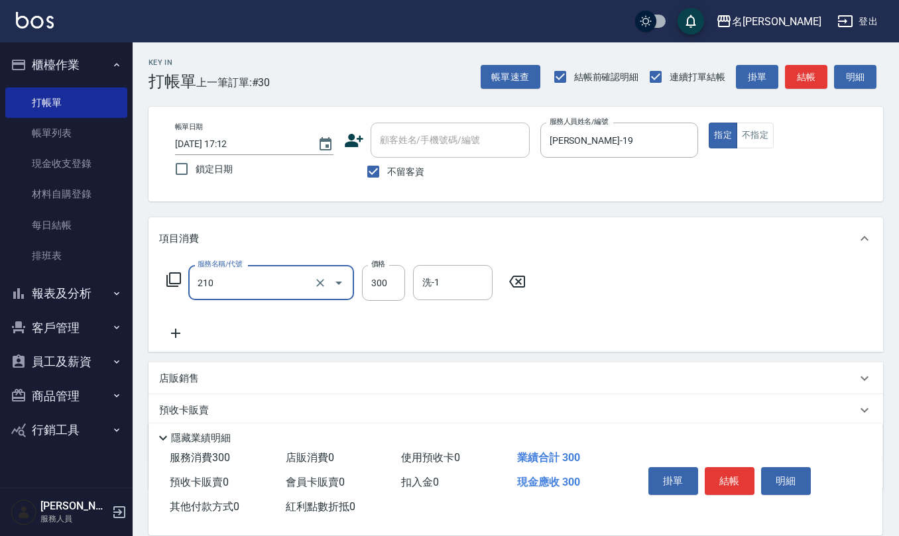
type input "歐娜洗髮精(210)"
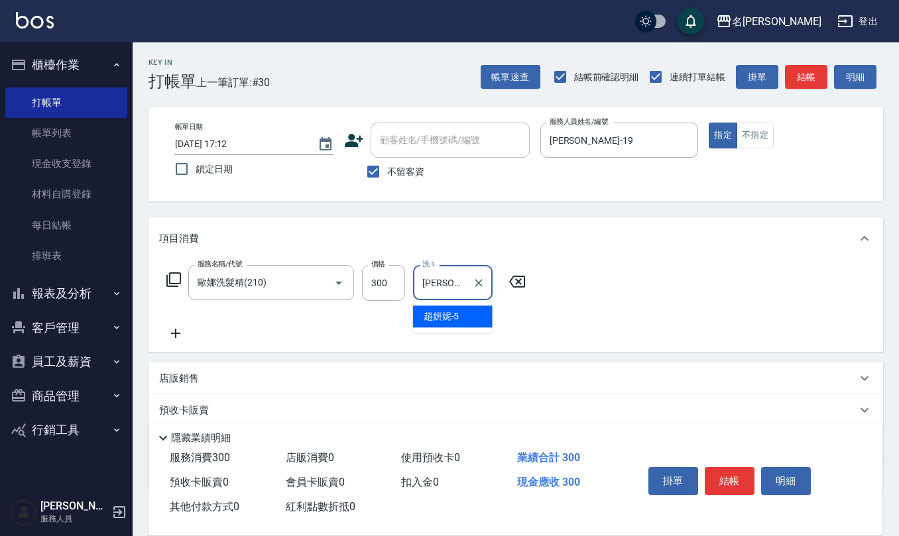
type input "[PERSON_NAME]5"
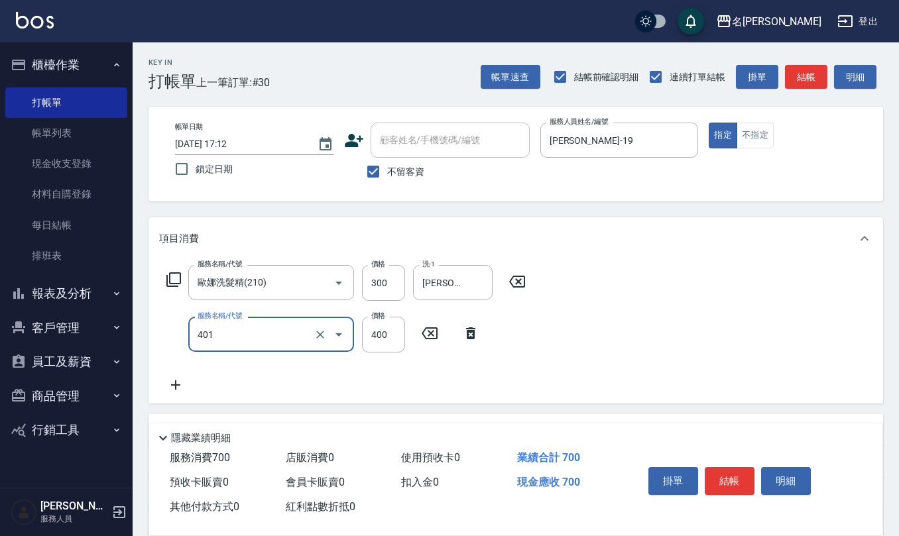
type input "剪髮(401)"
type input "500"
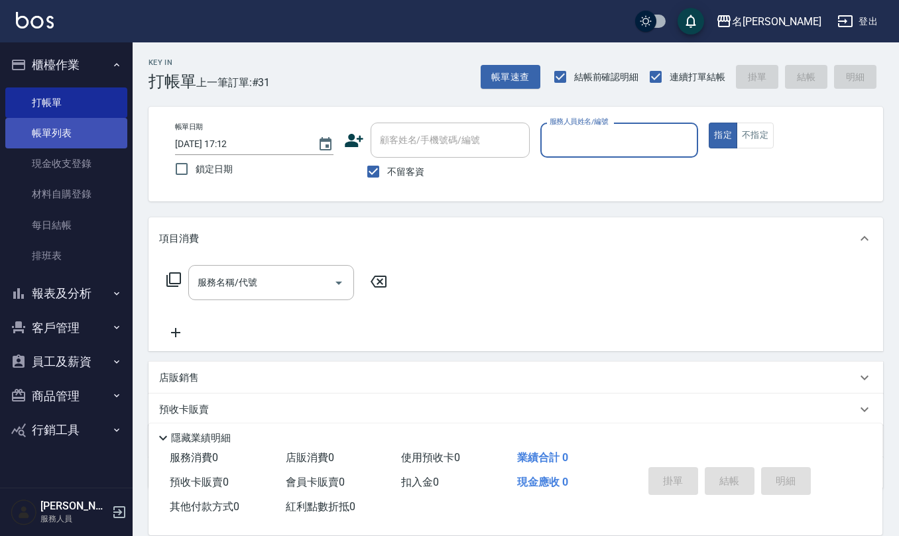
click at [77, 133] on link "帳單列表" at bounding box center [66, 133] width 122 height 31
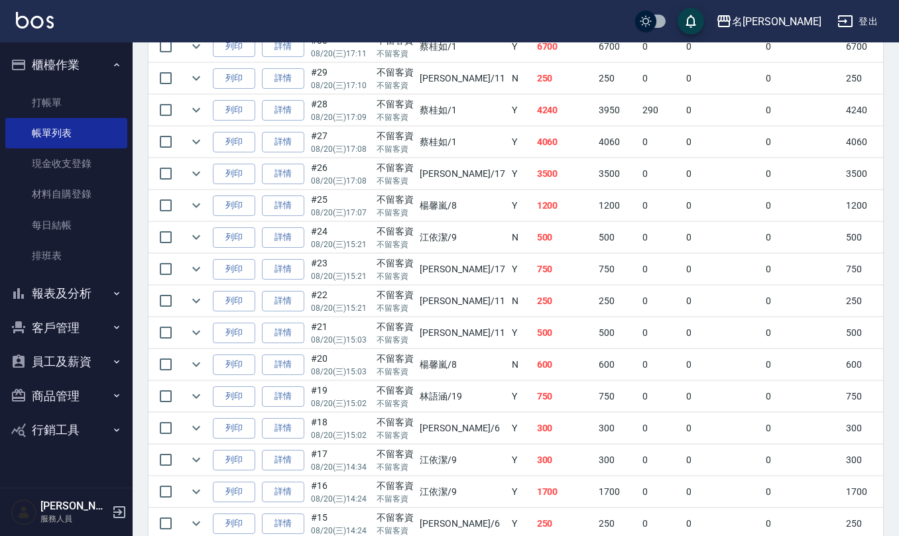
scroll to position [530, 0]
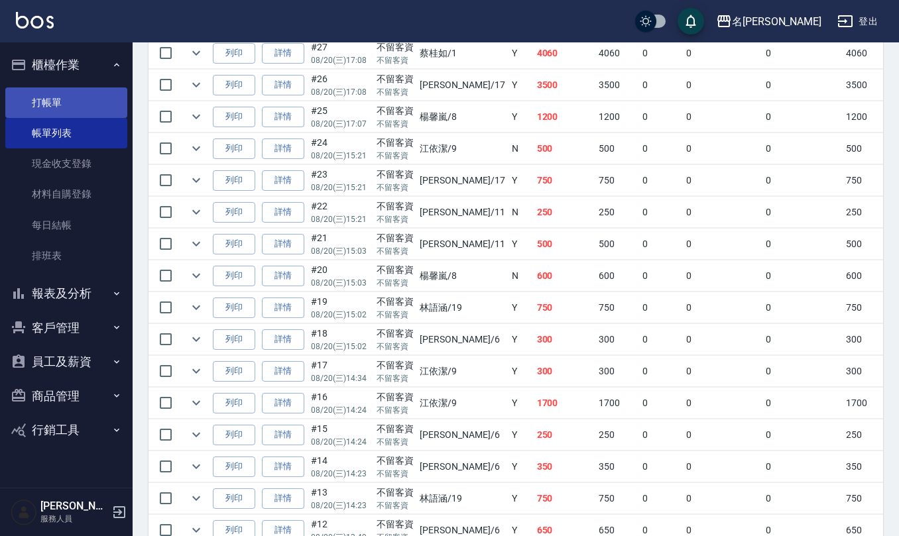
click at [70, 107] on link "打帳單" at bounding box center [66, 103] width 122 height 31
